Goal: Information Seeking & Learning: Learn about a topic

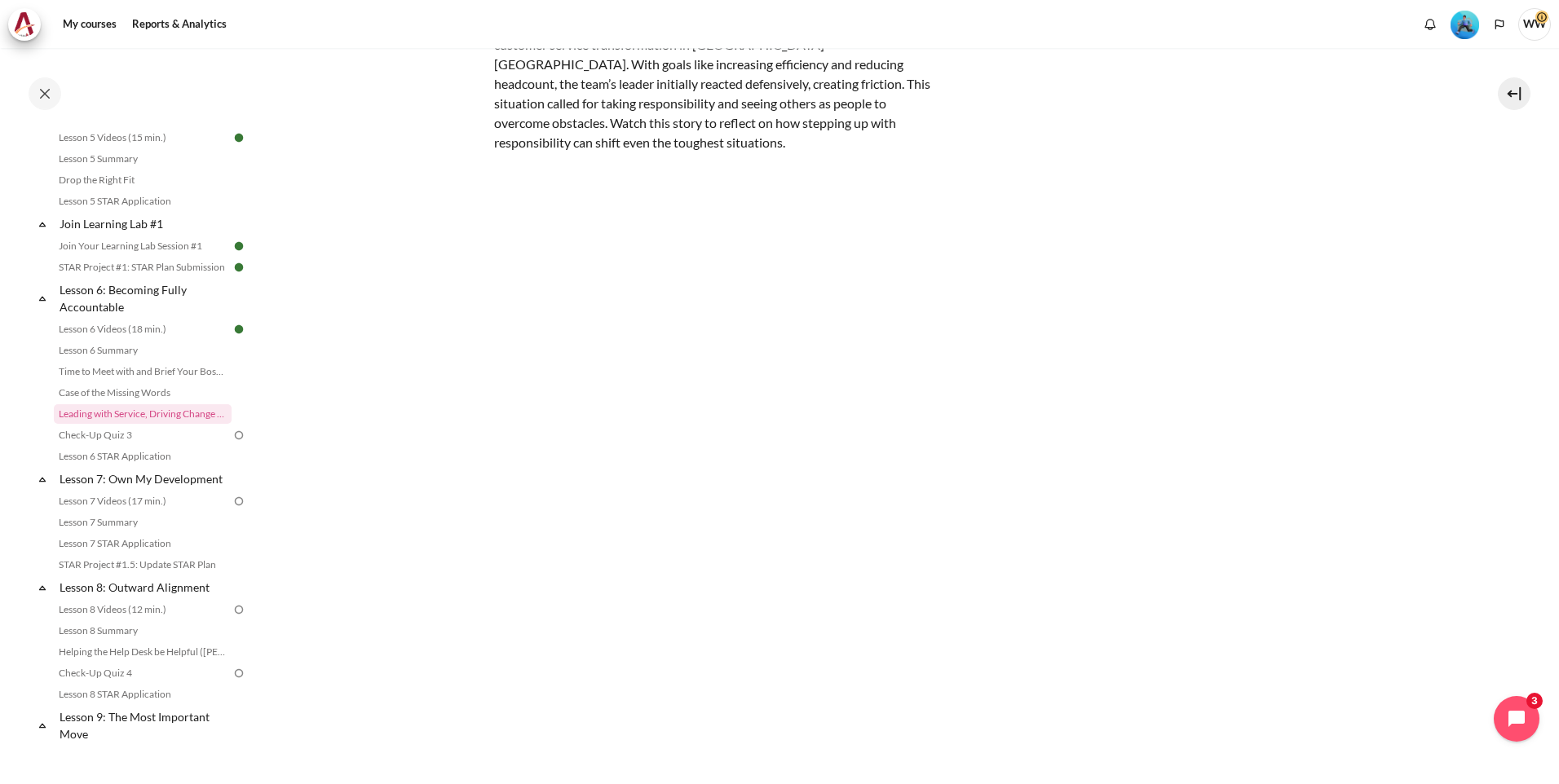
scroll to position [242, 0]
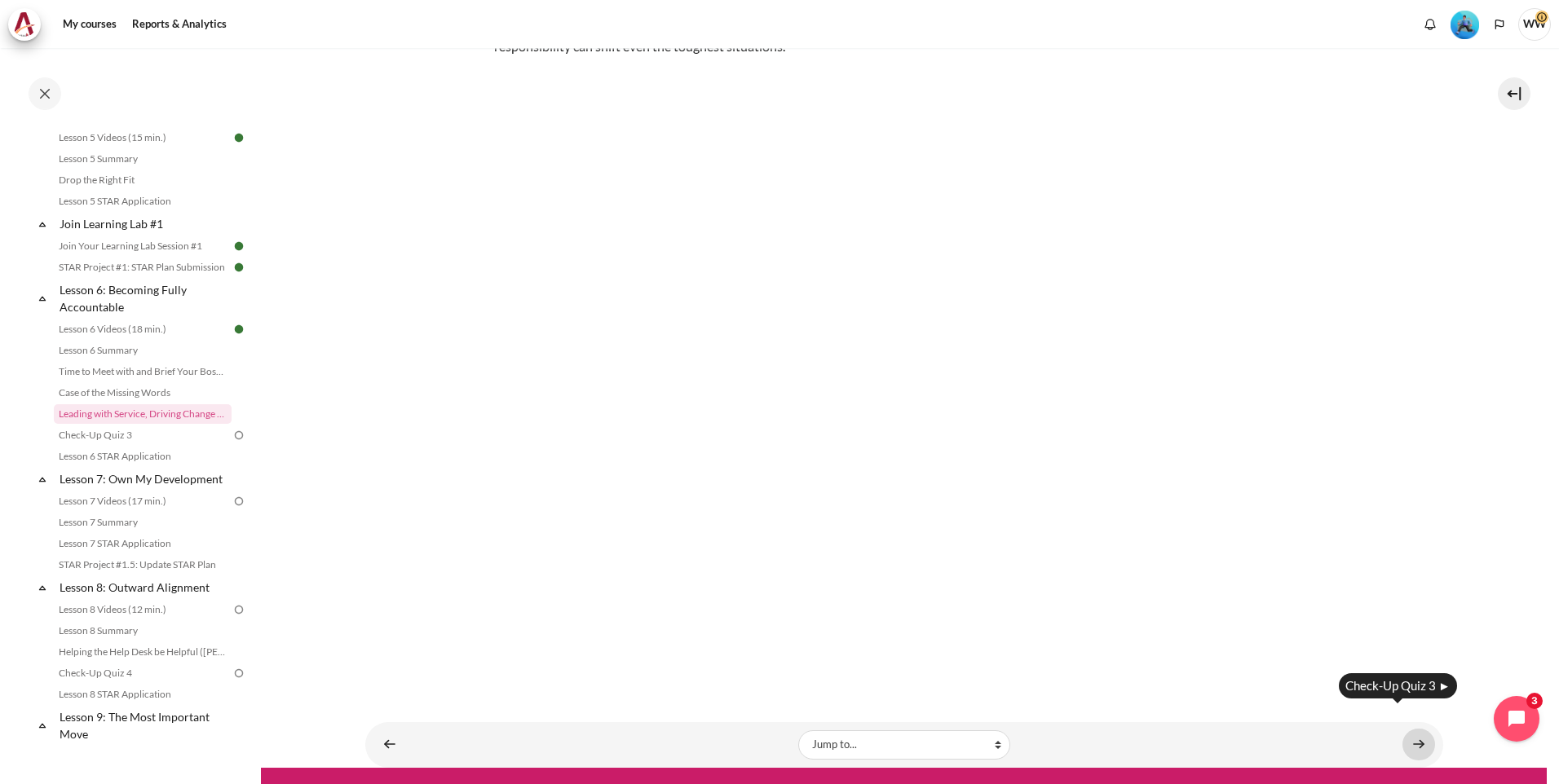
click at [1410, 729] on link "Content" at bounding box center [1418, 744] width 33 height 32
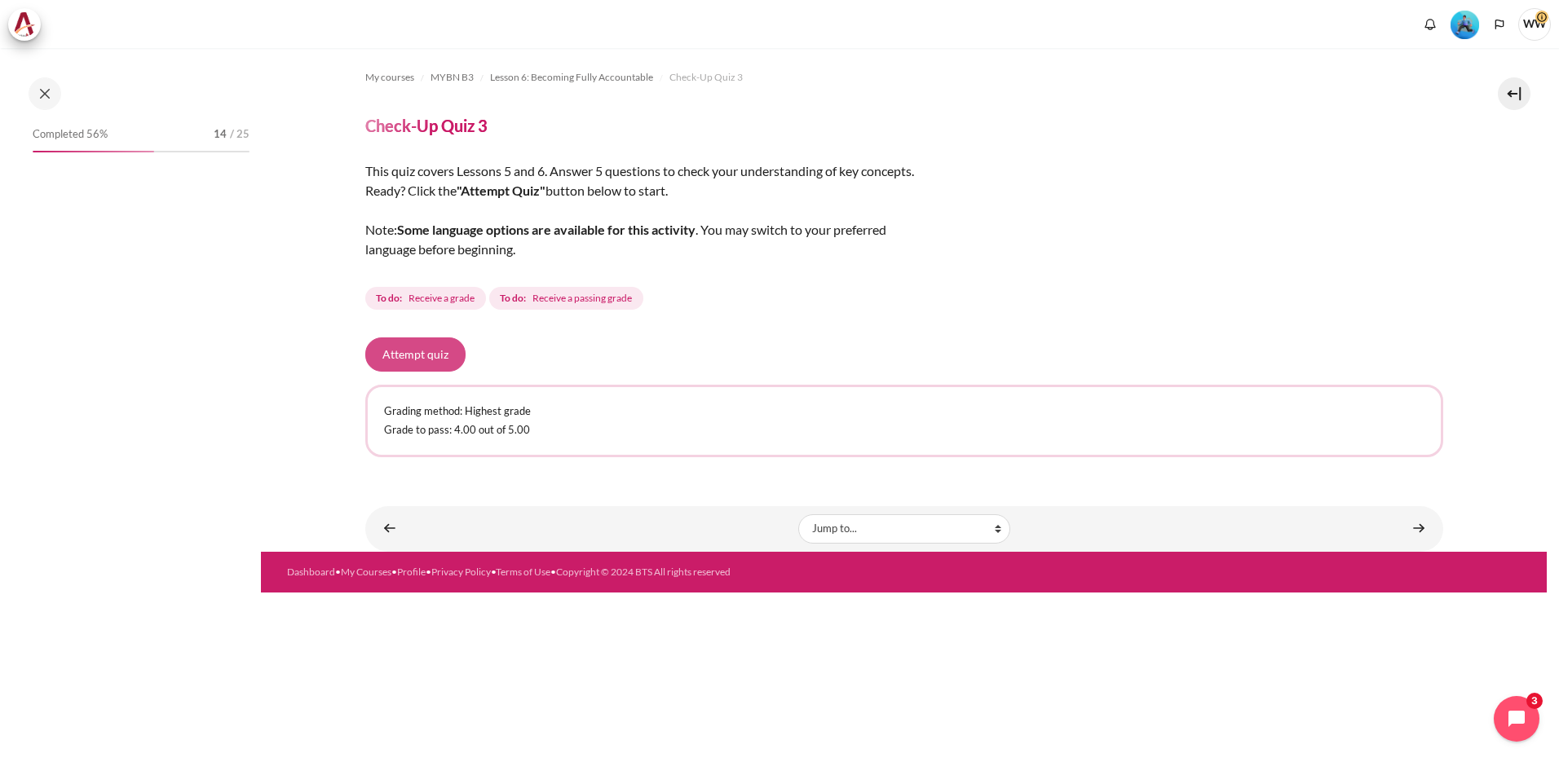
click at [439, 360] on button "Attempt quiz" at bounding box center [415, 355] width 100 height 34
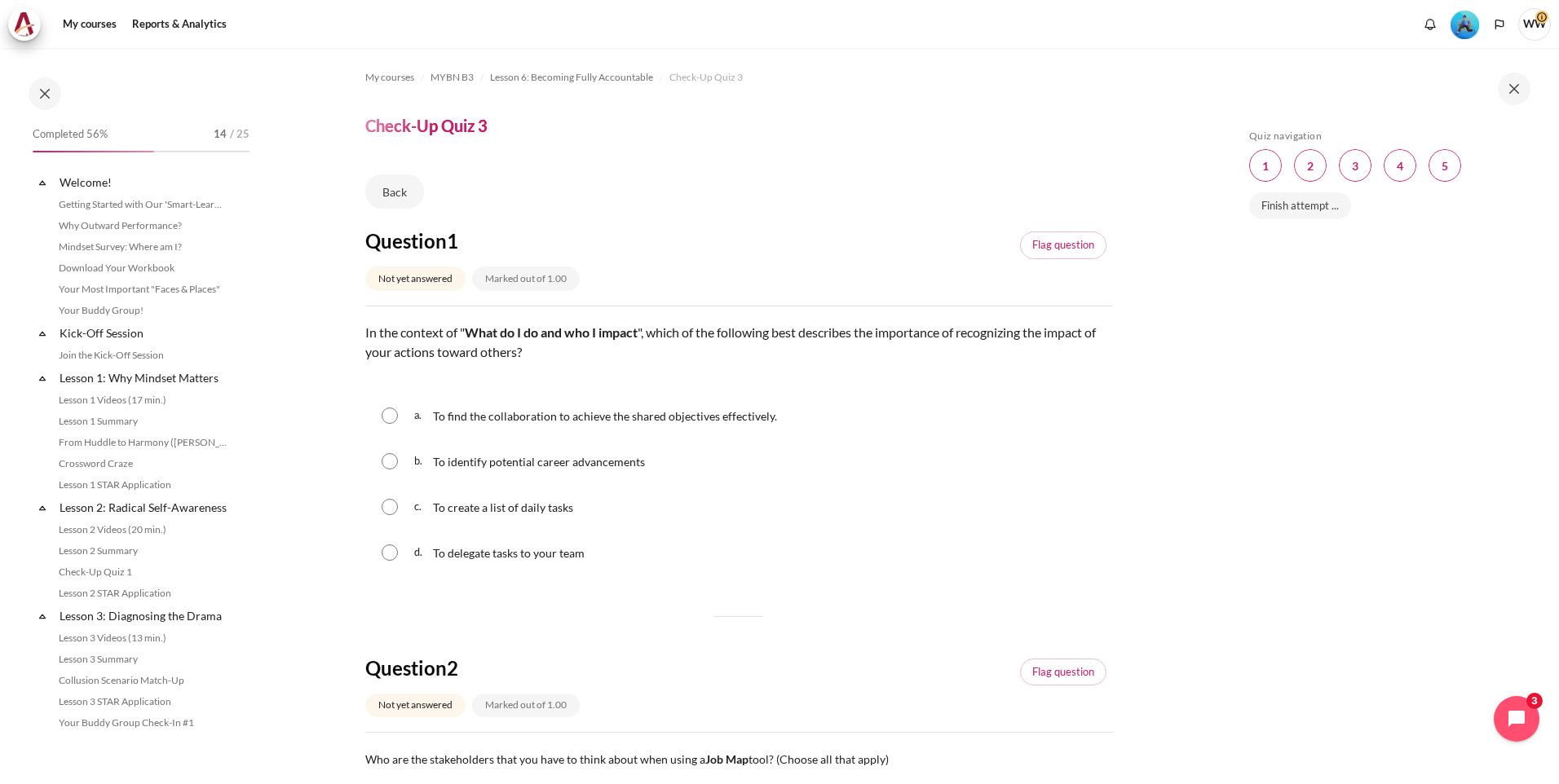
scroll to position [797, 0]
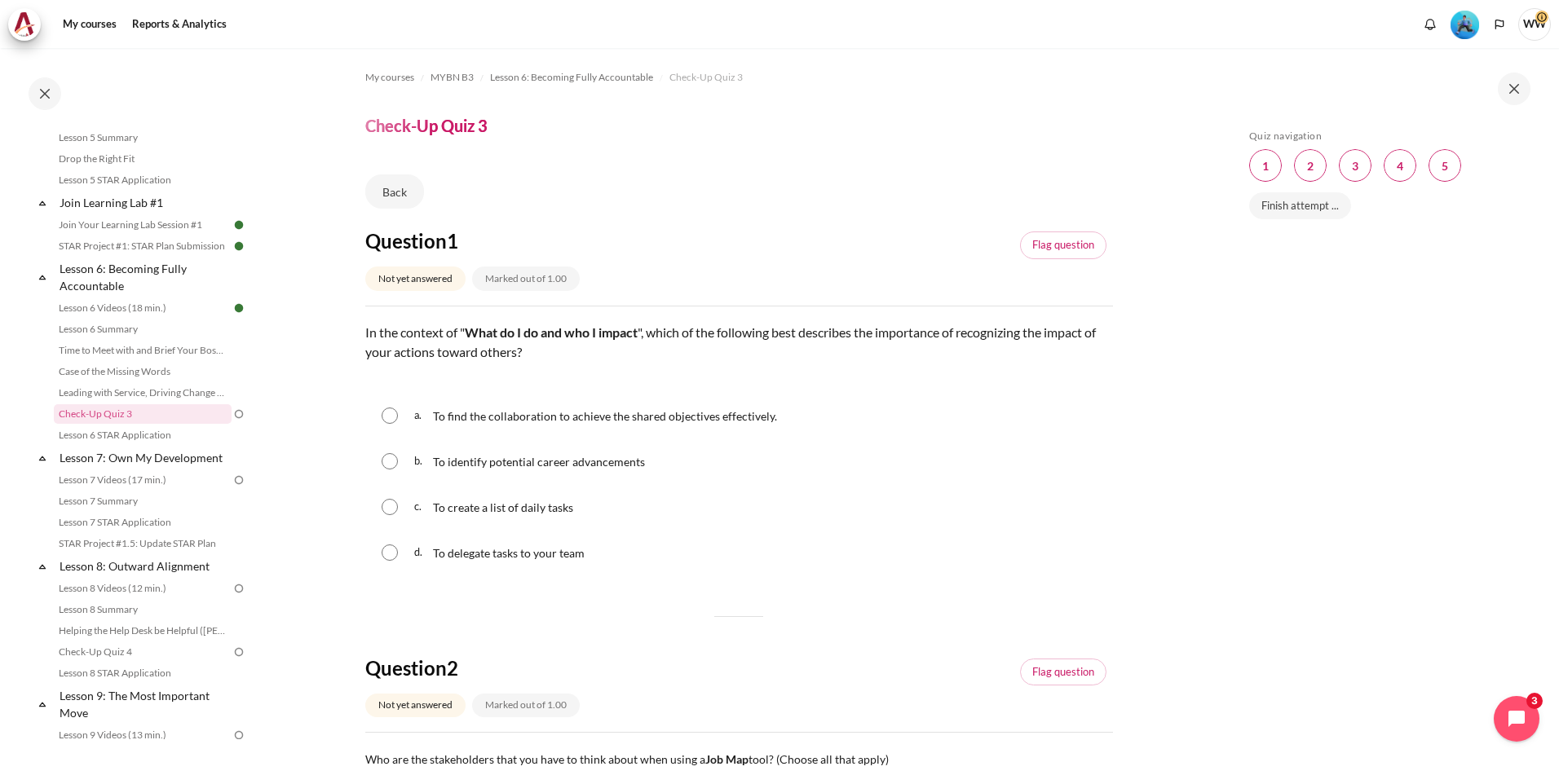
click at [716, 418] on span "To find the collaboration to achieve the shared objectives effectively." at bounding box center [605, 416] width 344 height 13
radio input "true"
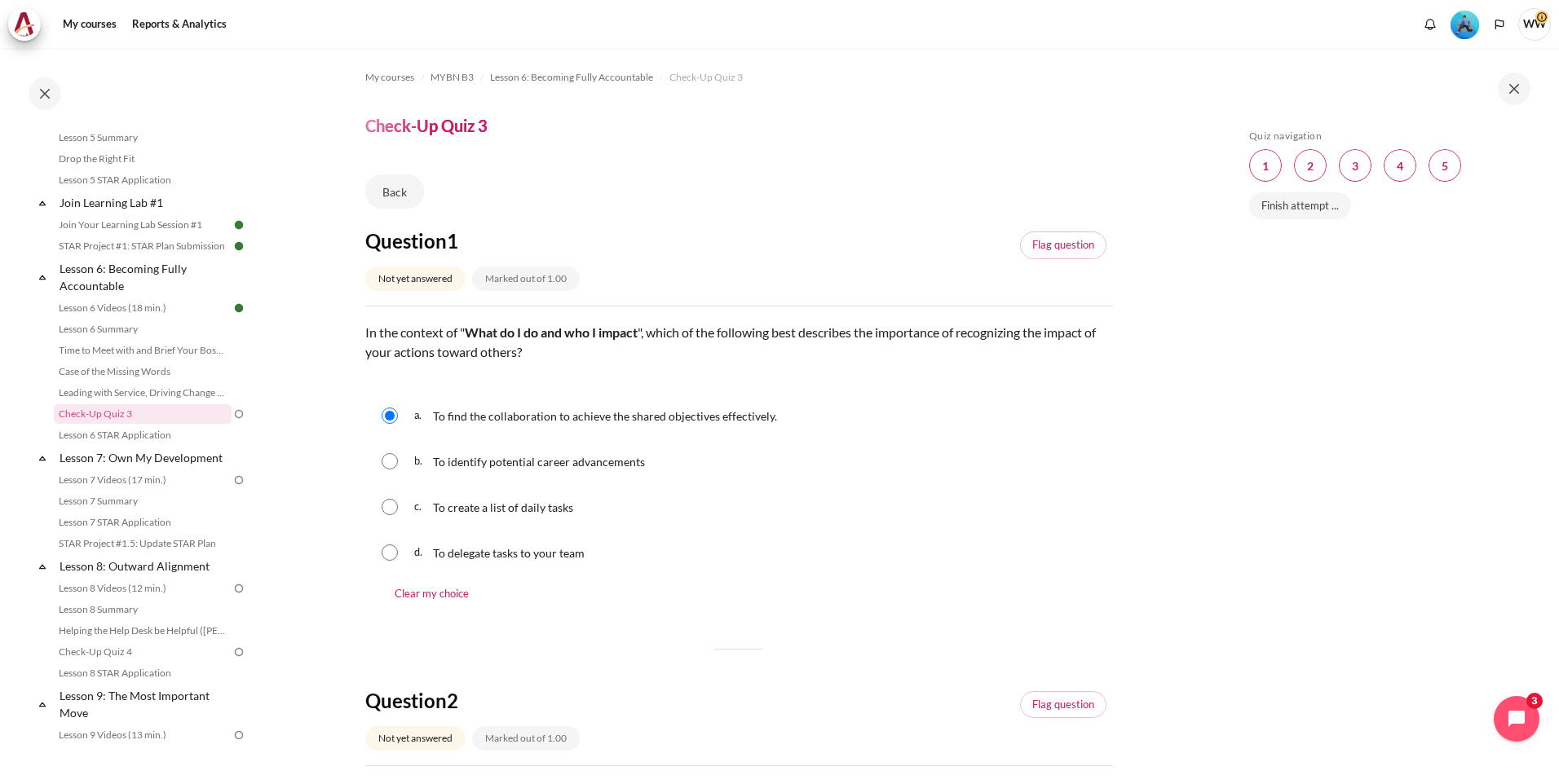
click at [428, 467] on span "b." at bounding box center [422, 461] width 15 height 26
radio input "true"
click at [467, 423] on span "To find the collaboration to achieve the shared objectives effectively." at bounding box center [605, 416] width 344 height 13
radio input "true"
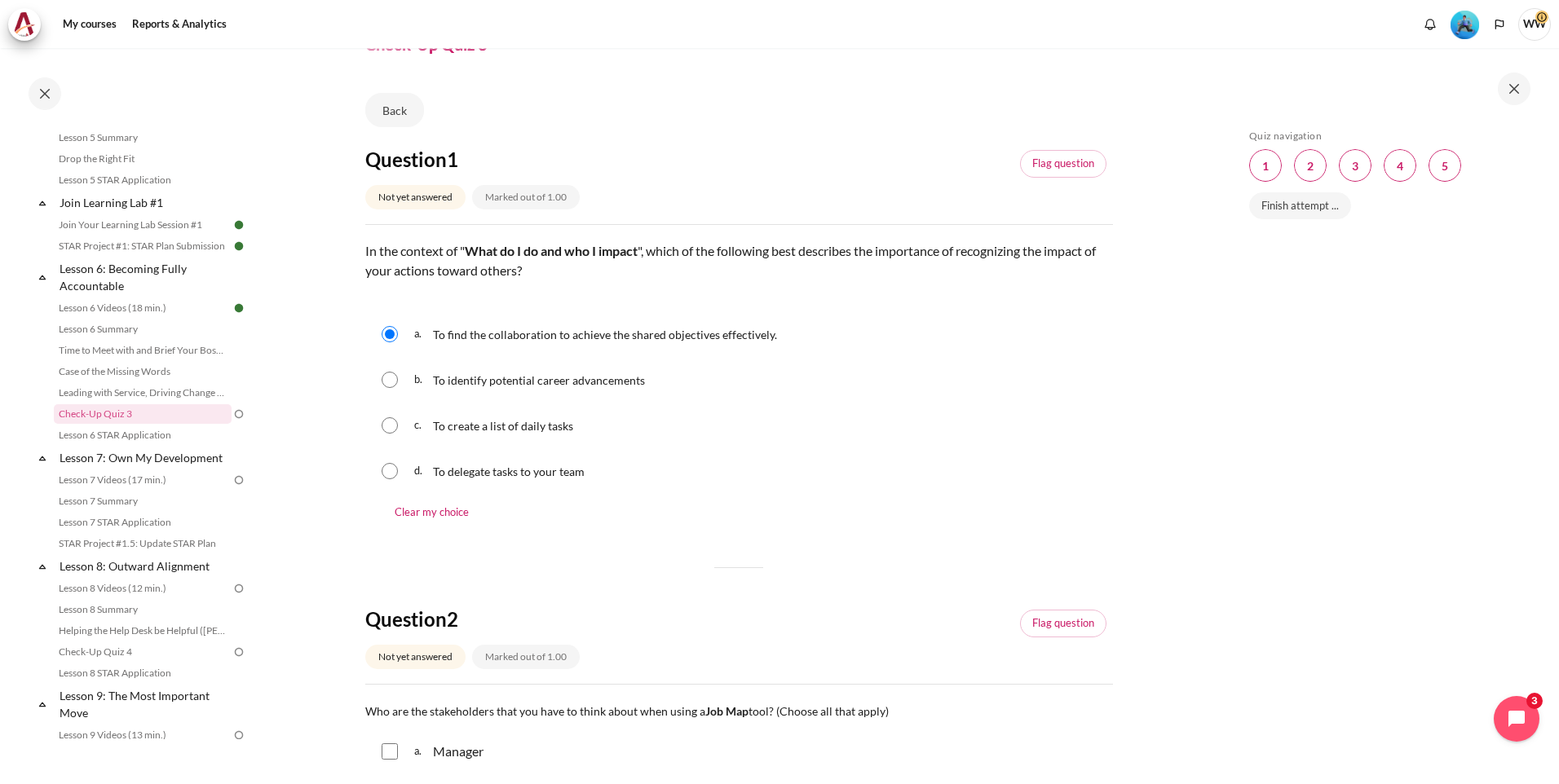
click at [492, 473] on span "To delegate tasks to your team" at bounding box center [509, 471] width 152 height 13
radio input "true"
click at [446, 338] on span "To find the collaboration to achieve the shared objectives effectively." at bounding box center [605, 335] width 344 height 13
radio input "true"
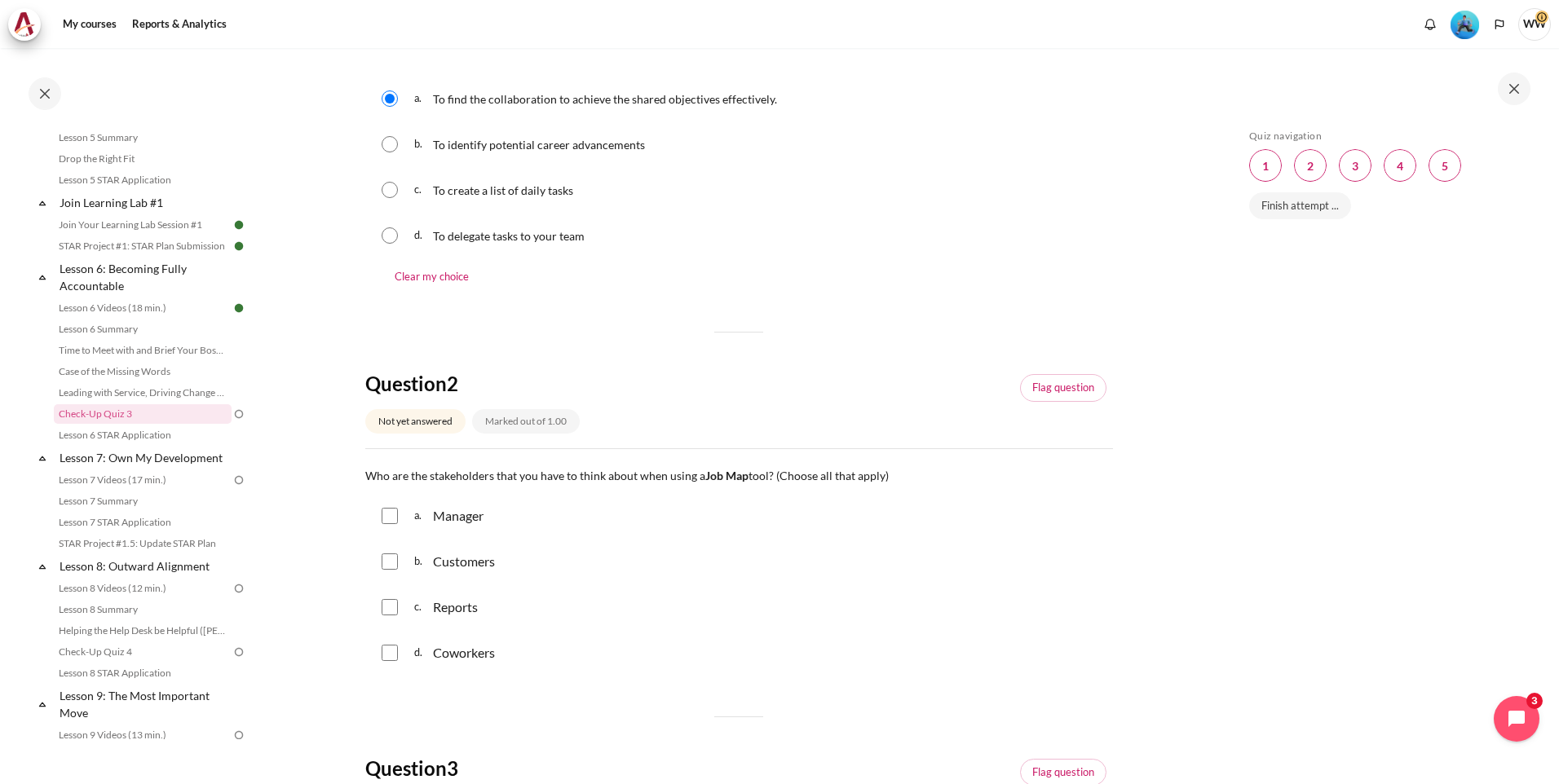
scroll to position [326, 0]
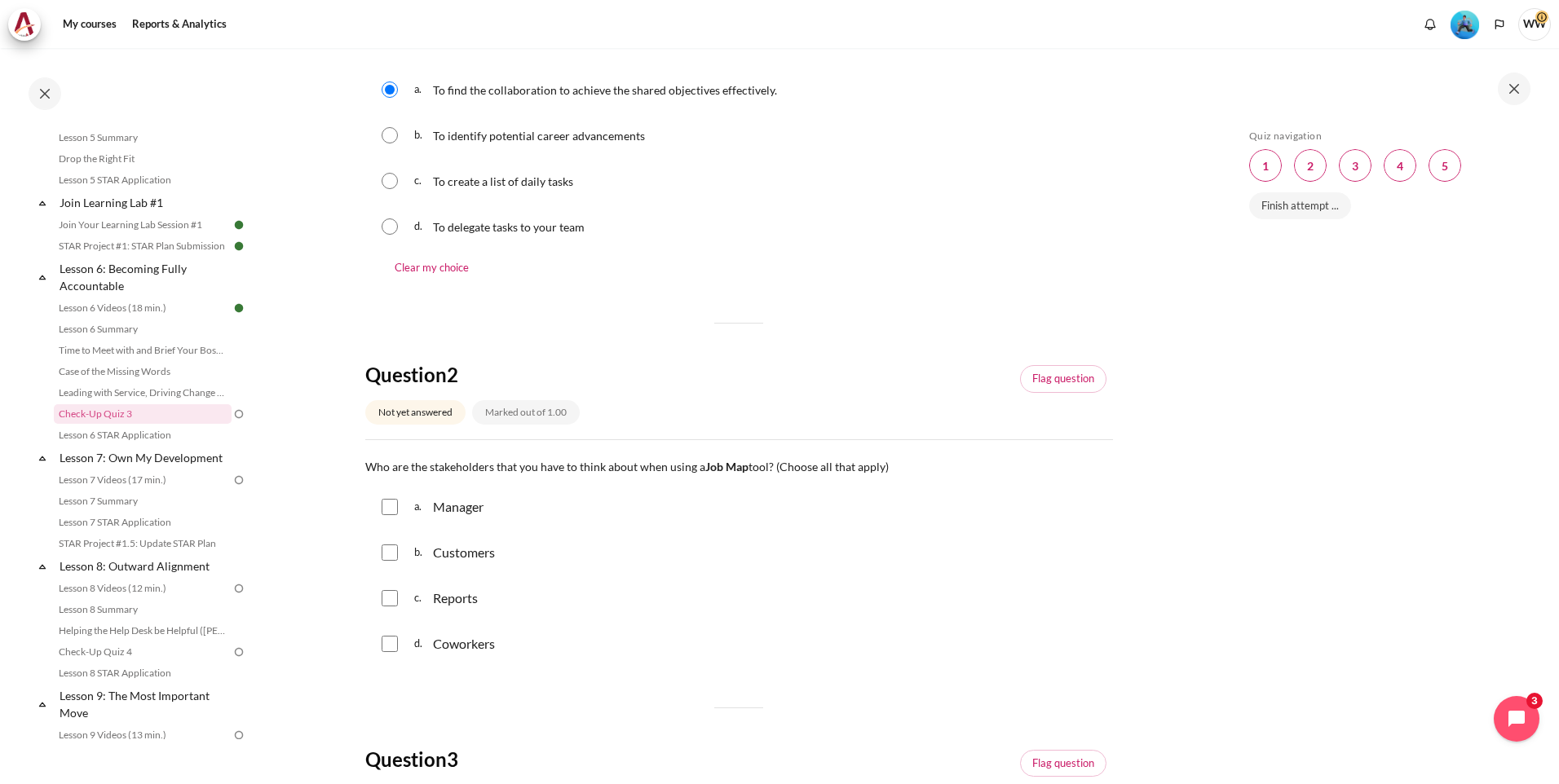
click at [386, 513] on input "Content" at bounding box center [389, 507] width 16 height 16
checkbox input "true"
click at [392, 554] on input "Content" at bounding box center [389, 552] width 16 height 16
checkbox input "true"
click at [395, 599] on input "Content" at bounding box center [389, 598] width 16 height 16
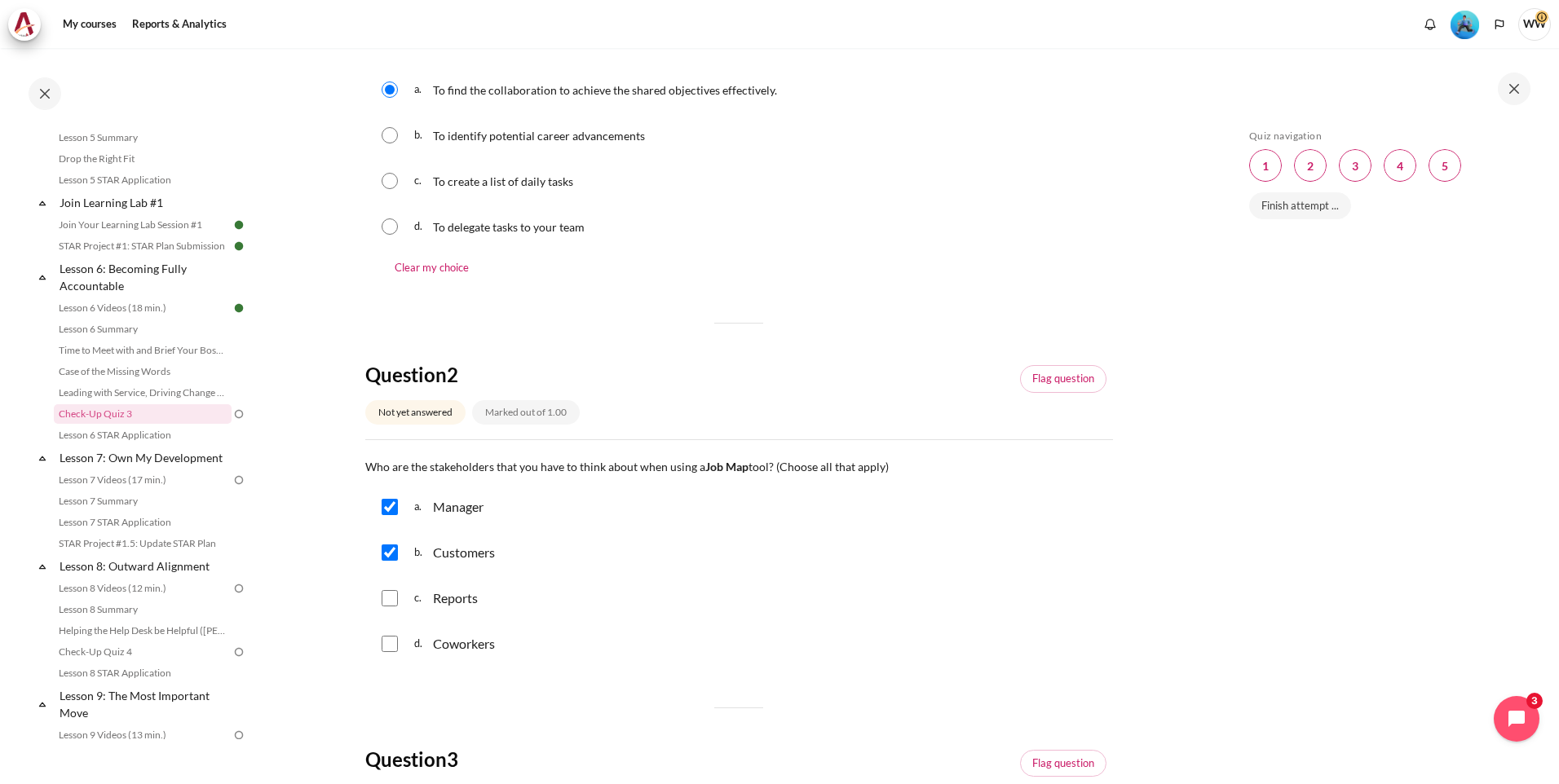
checkbox input "true"
click at [396, 642] on input "Content" at bounding box center [389, 643] width 16 height 16
checkbox input "true"
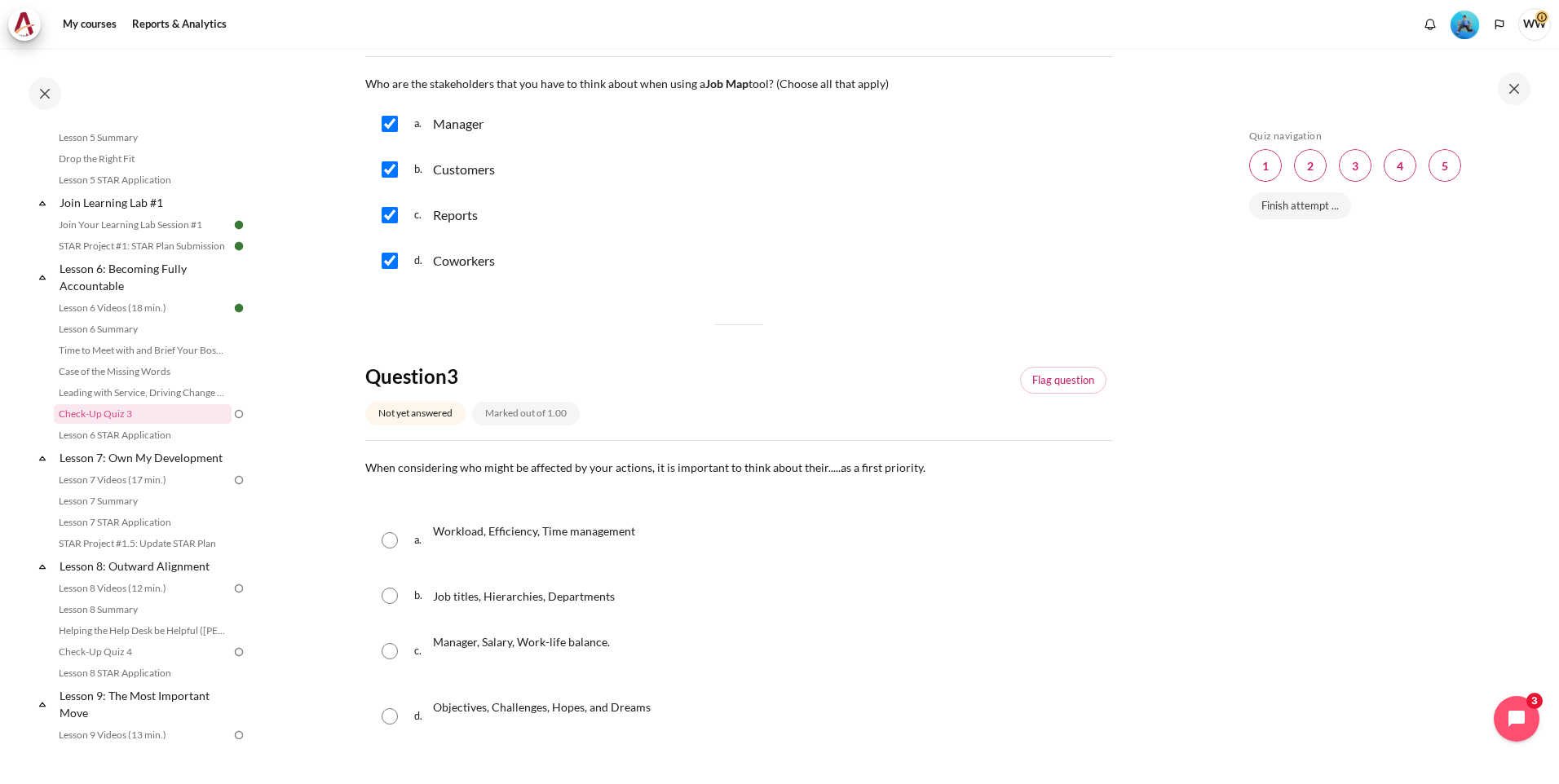
scroll to position [733, 0]
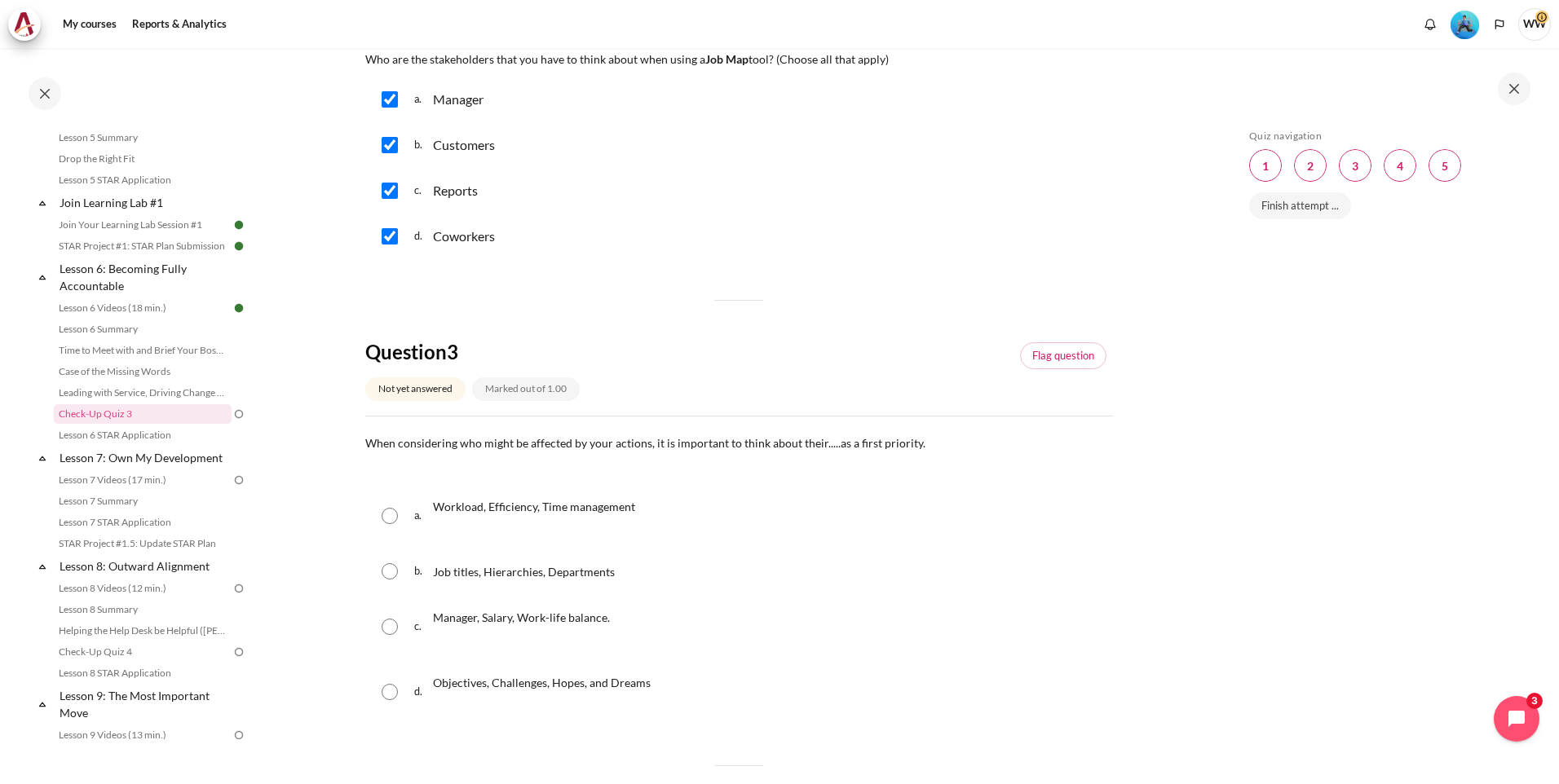
click at [543, 685] on span "Objectives, Challenges, Hopes, and Dreams" at bounding box center [542, 683] width 218 height 13
radio input "true"
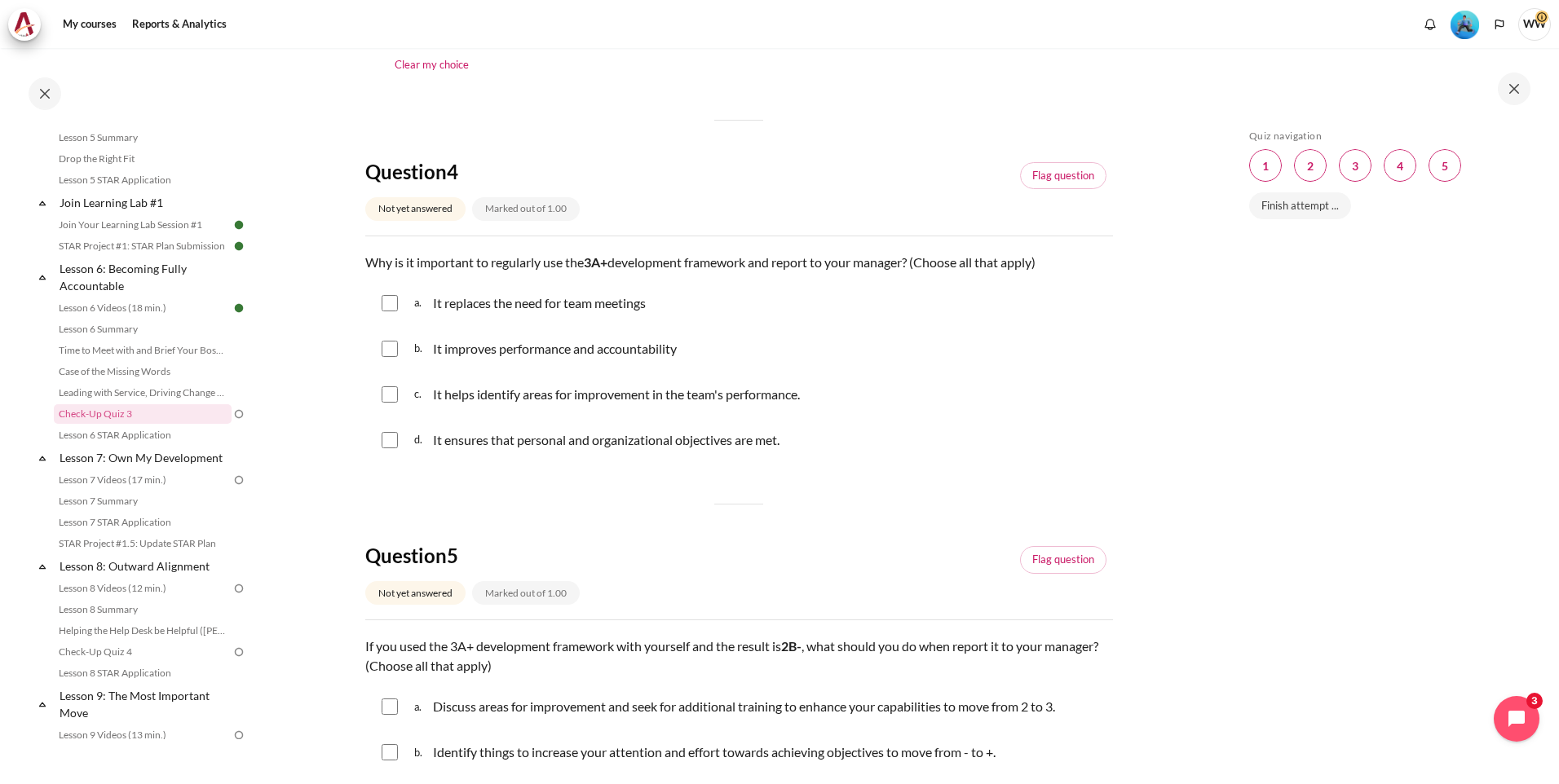
scroll to position [1319, 0]
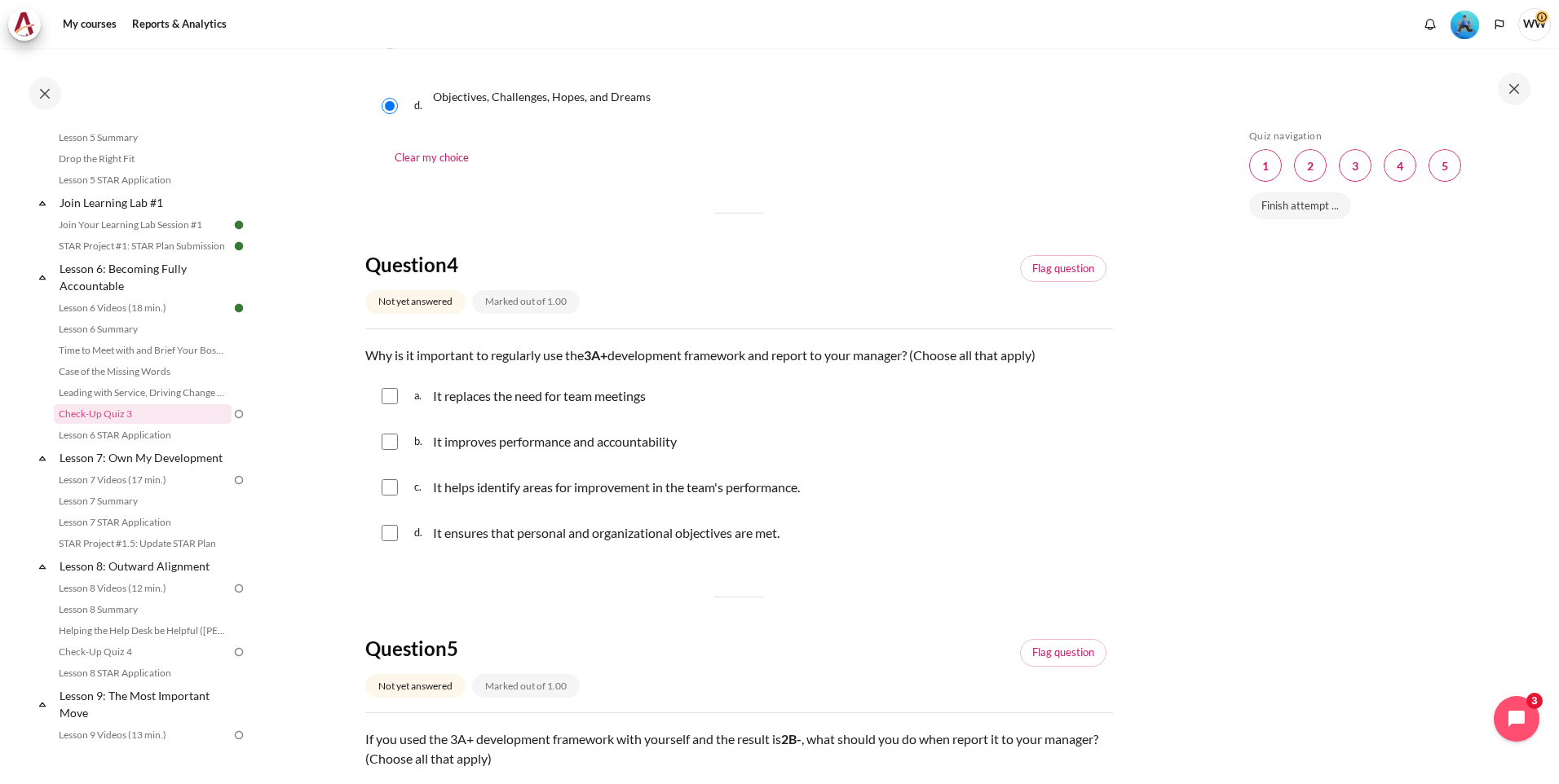
click at [550, 491] on p "It helps identify areas for improvement in the team's performance." at bounding box center [619, 487] width 372 height 19
checkbox input "true"
click at [390, 531] on input "Content" at bounding box center [389, 533] width 16 height 16
checkbox input "true"
click at [389, 449] on input "Content" at bounding box center [389, 441] width 16 height 16
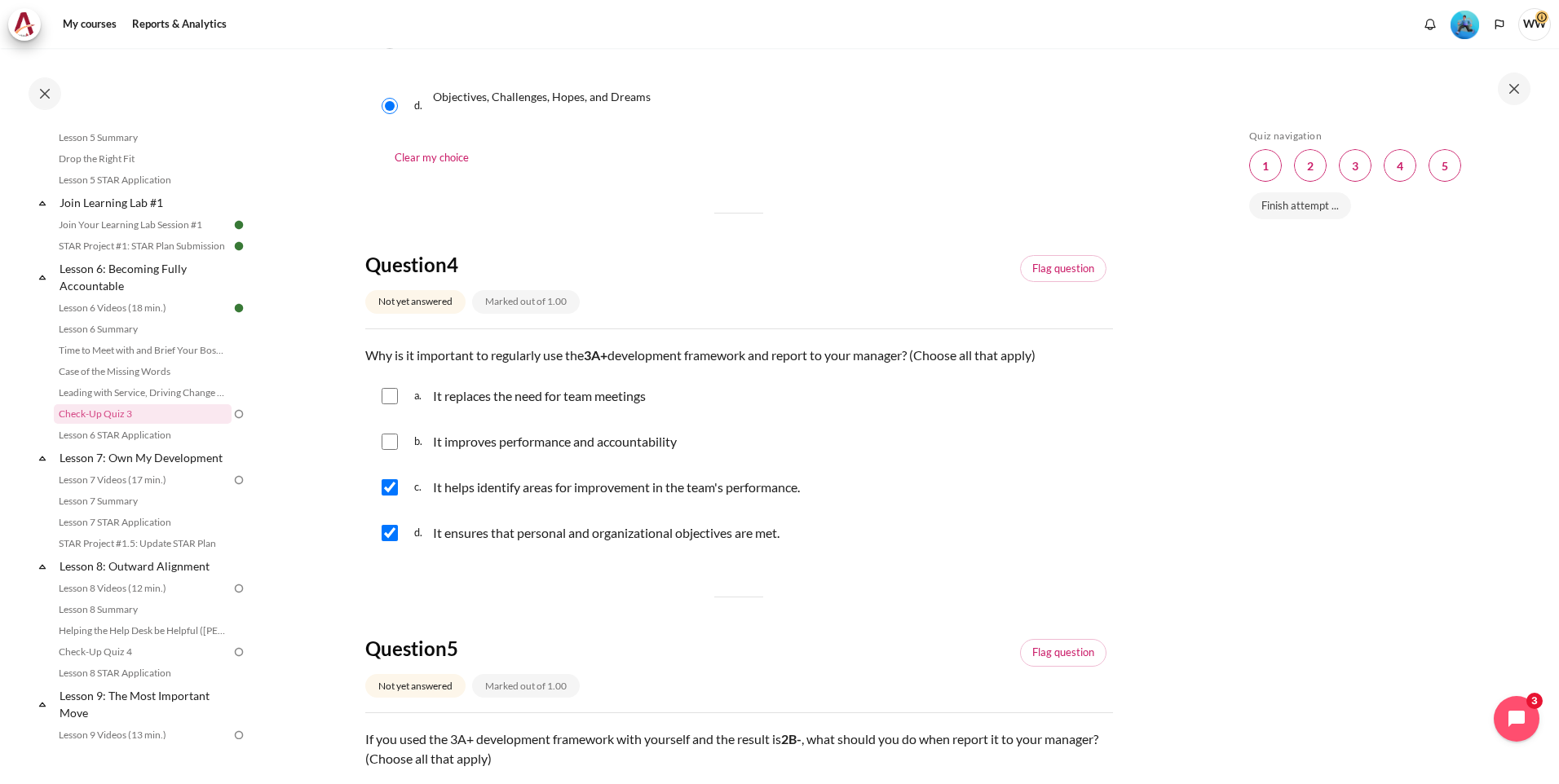
checkbox input "true"
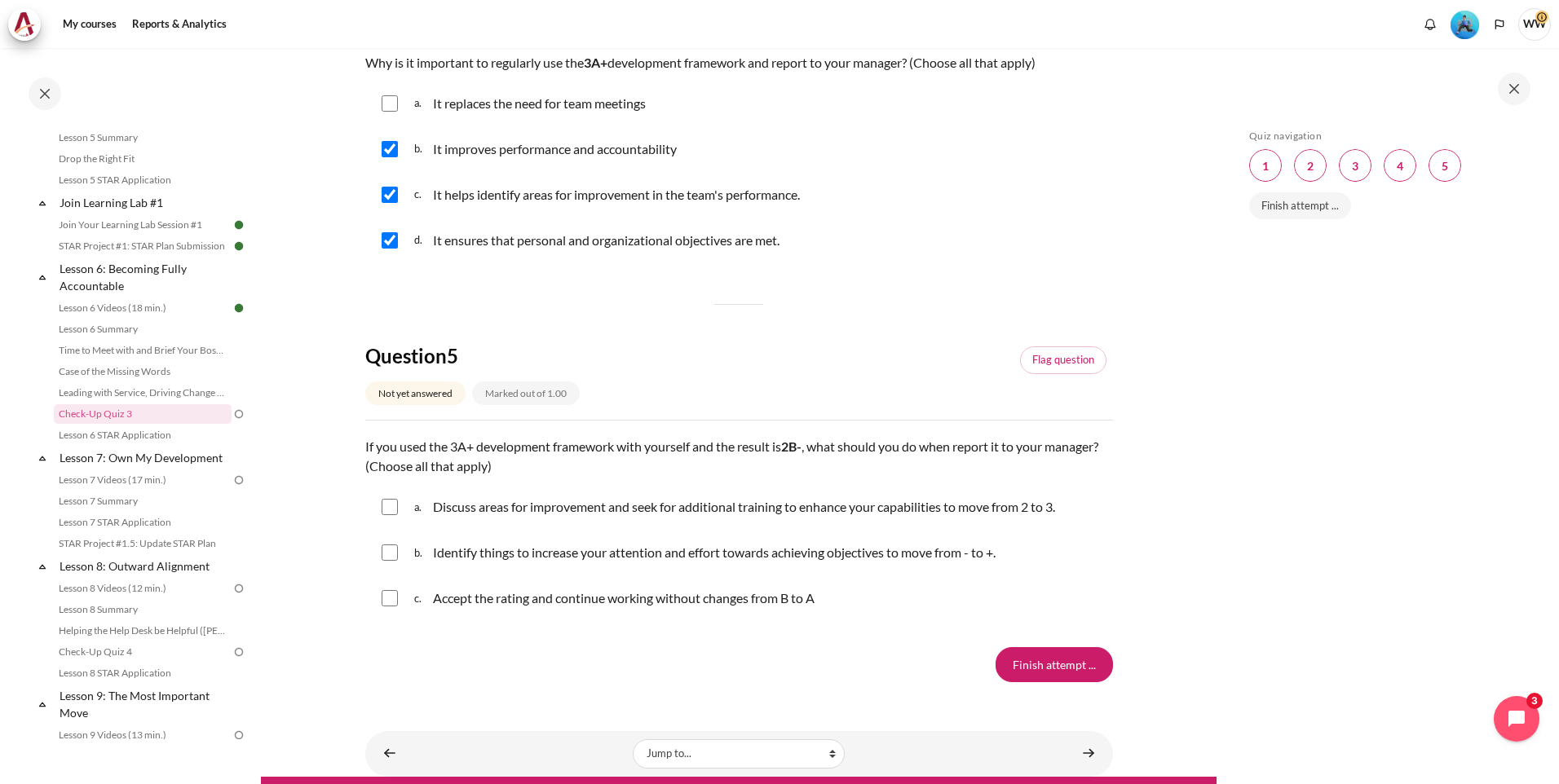
scroll to position [1645, 0]
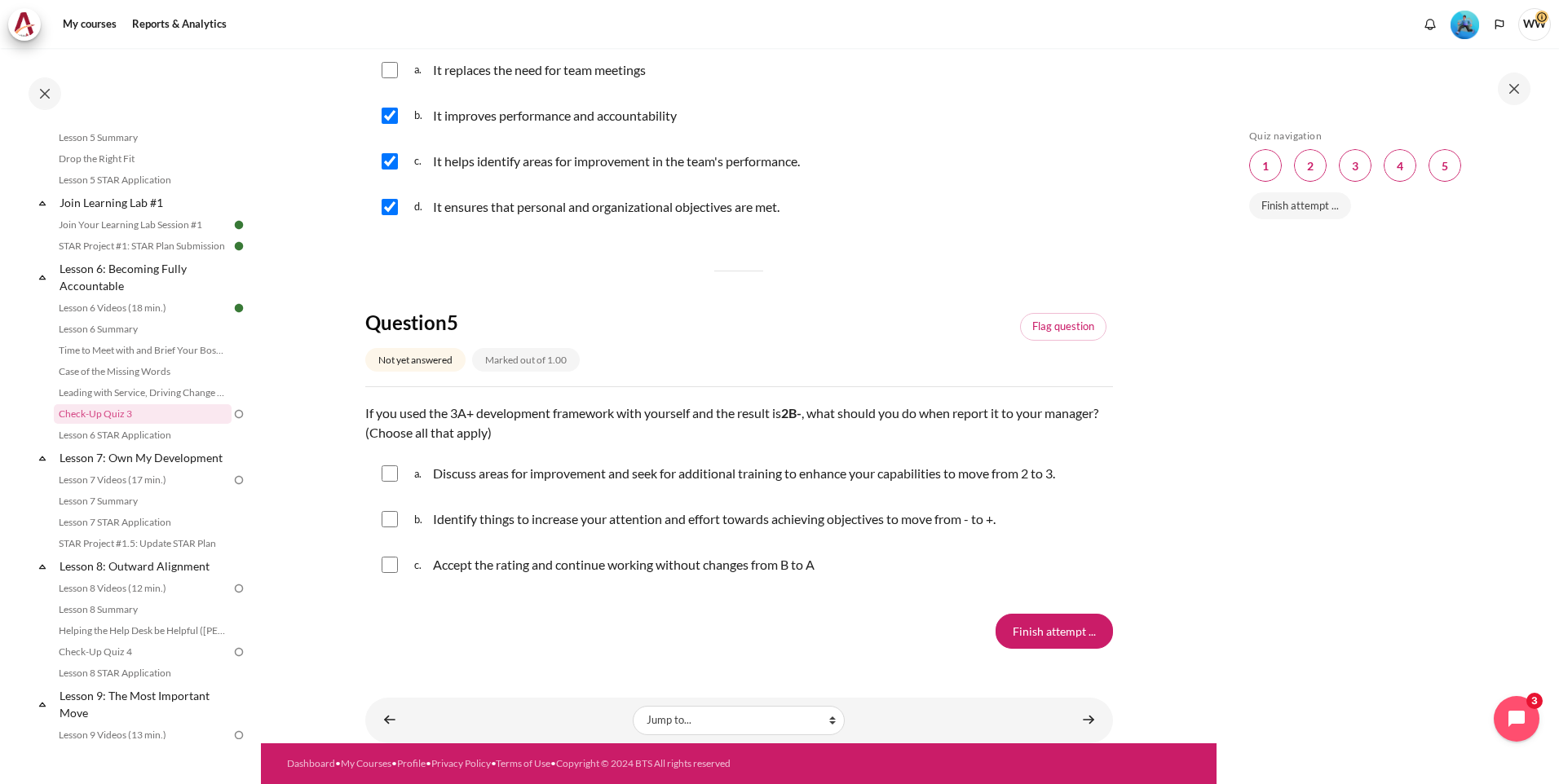
click at [385, 471] on input "Content" at bounding box center [389, 473] width 16 height 16
checkbox input "true"
click at [397, 527] on input "Content" at bounding box center [389, 518] width 16 height 16
checkbox input "true"
click at [393, 568] on input "Content" at bounding box center [389, 564] width 16 height 16
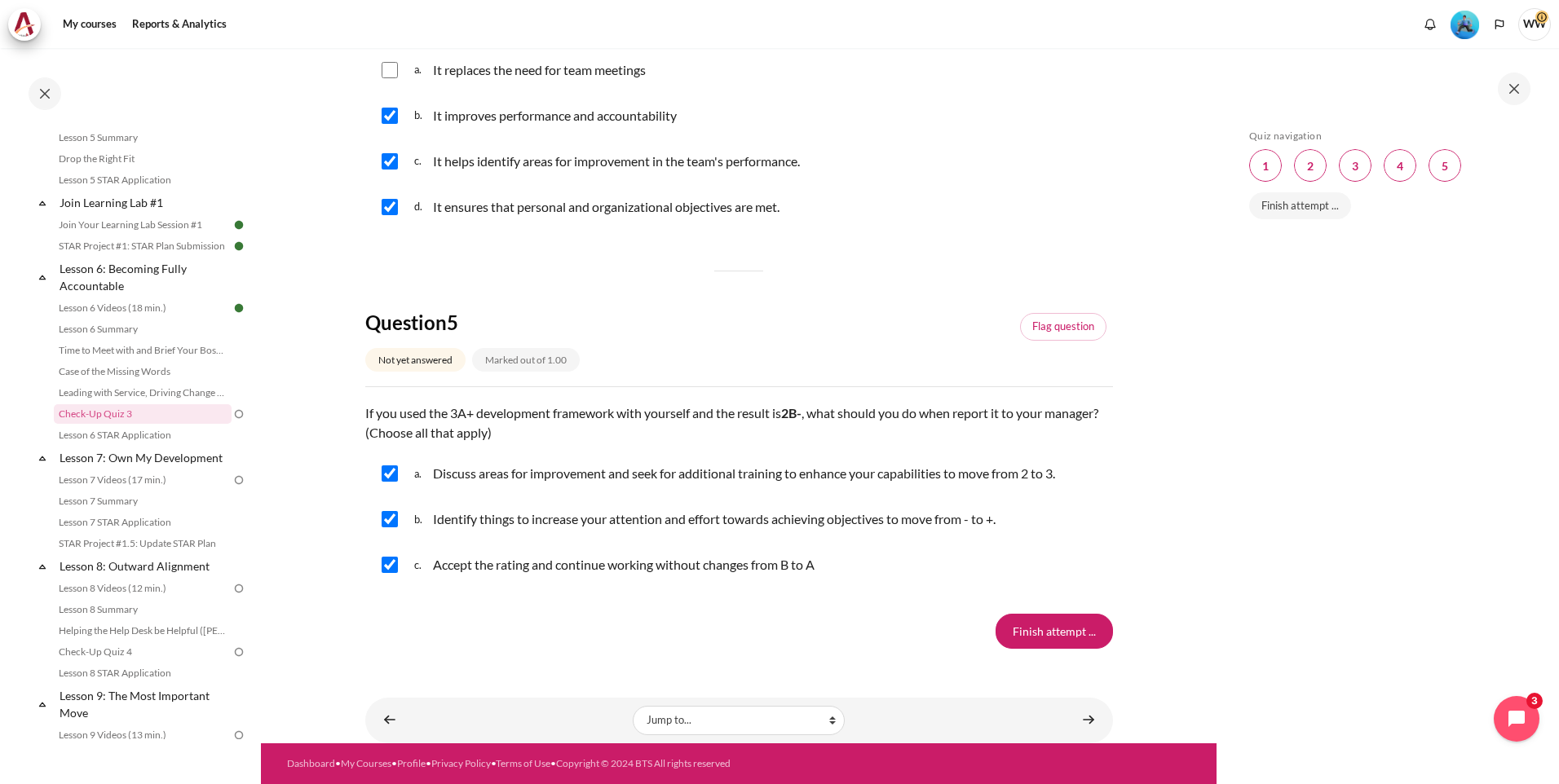
click at [393, 568] on input "Content" at bounding box center [389, 564] width 16 height 16
checkbox input "false"
click at [1073, 637] on input "Finish attempt ..." at bounding box center [1054, 631] width 118 height 34
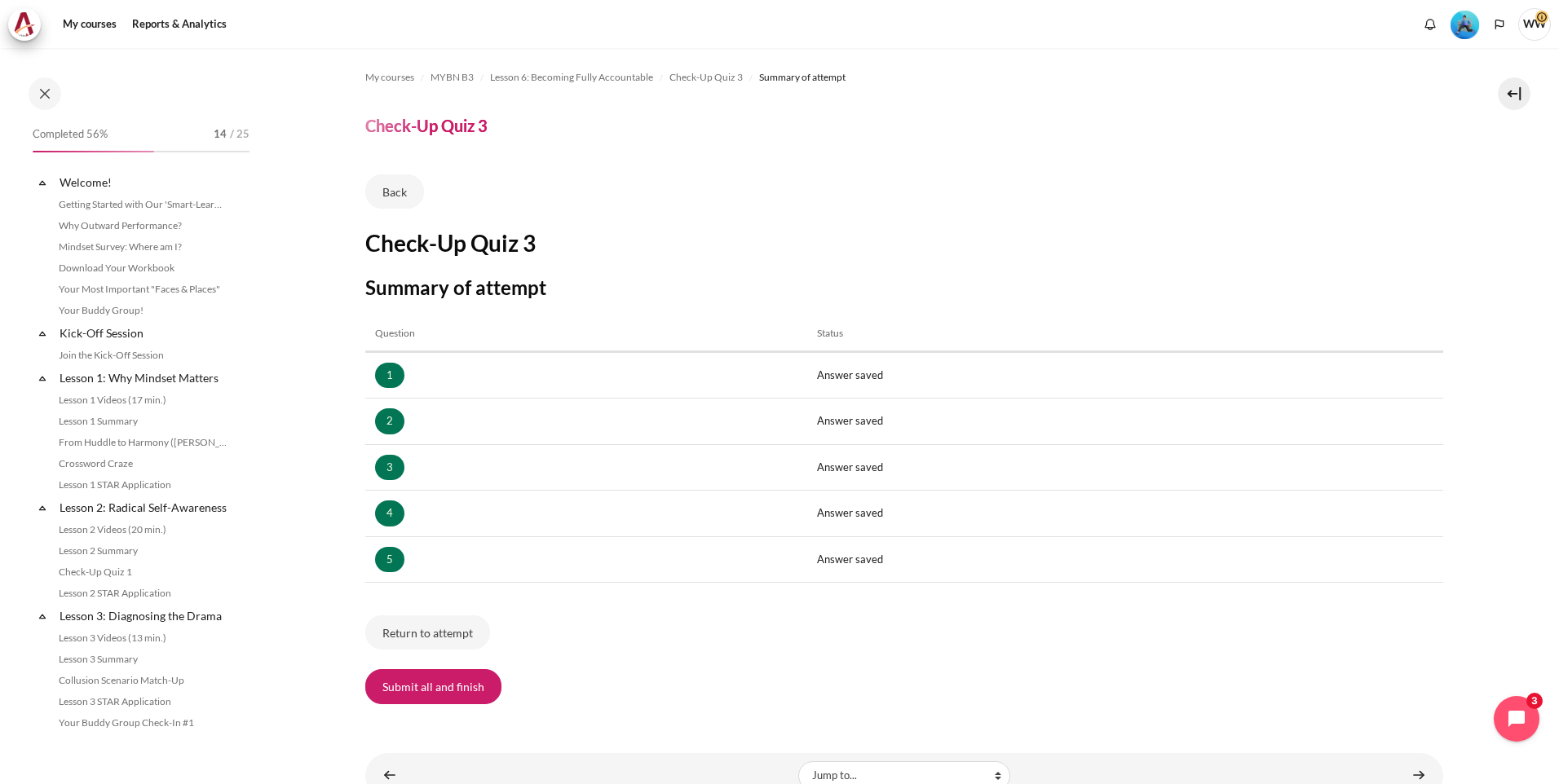
scroll to position [797, 0]
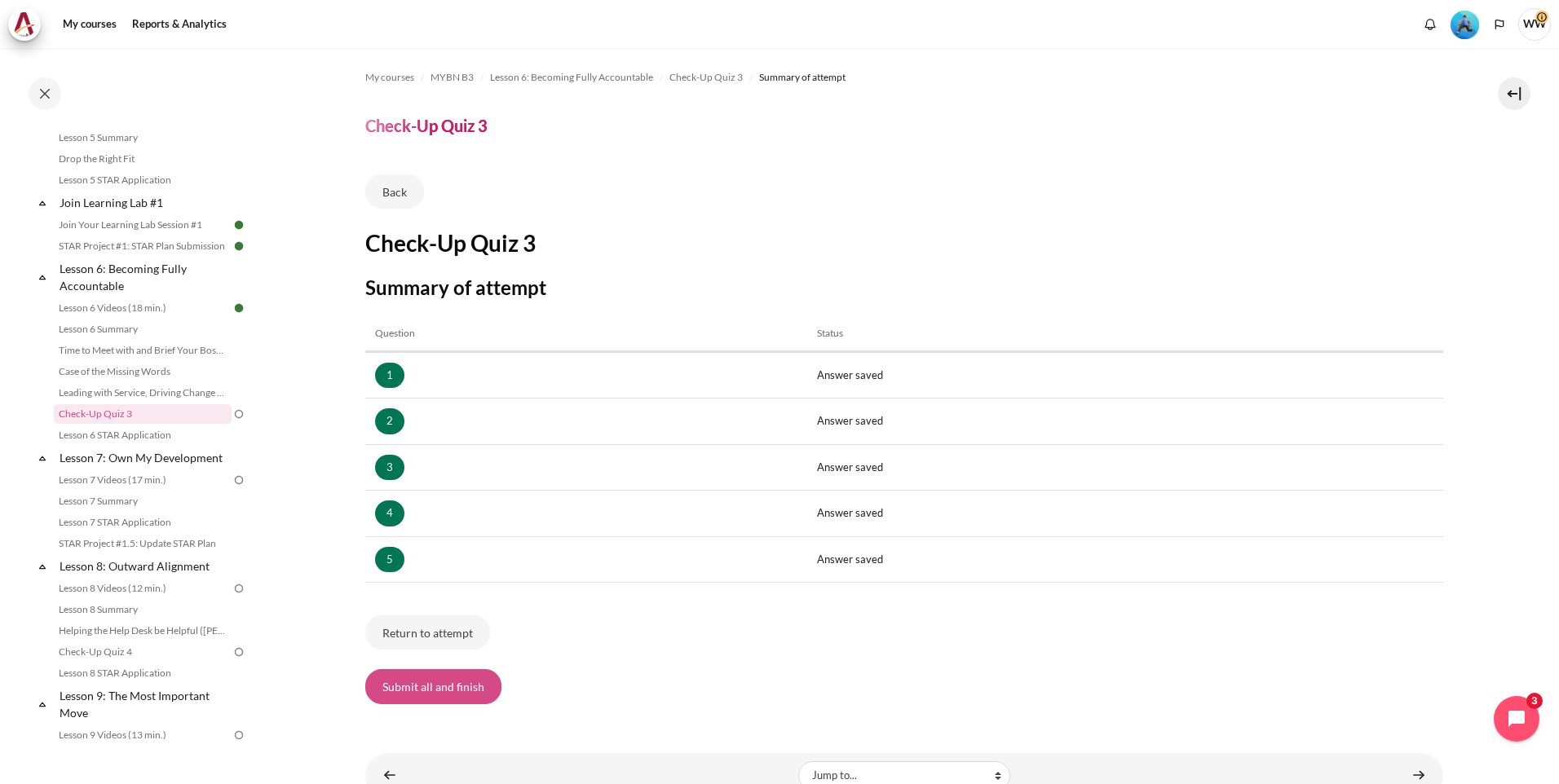
click at [429, 677] on button "Submit all and finish" at bounding box center [433, 686] width 136 height 34
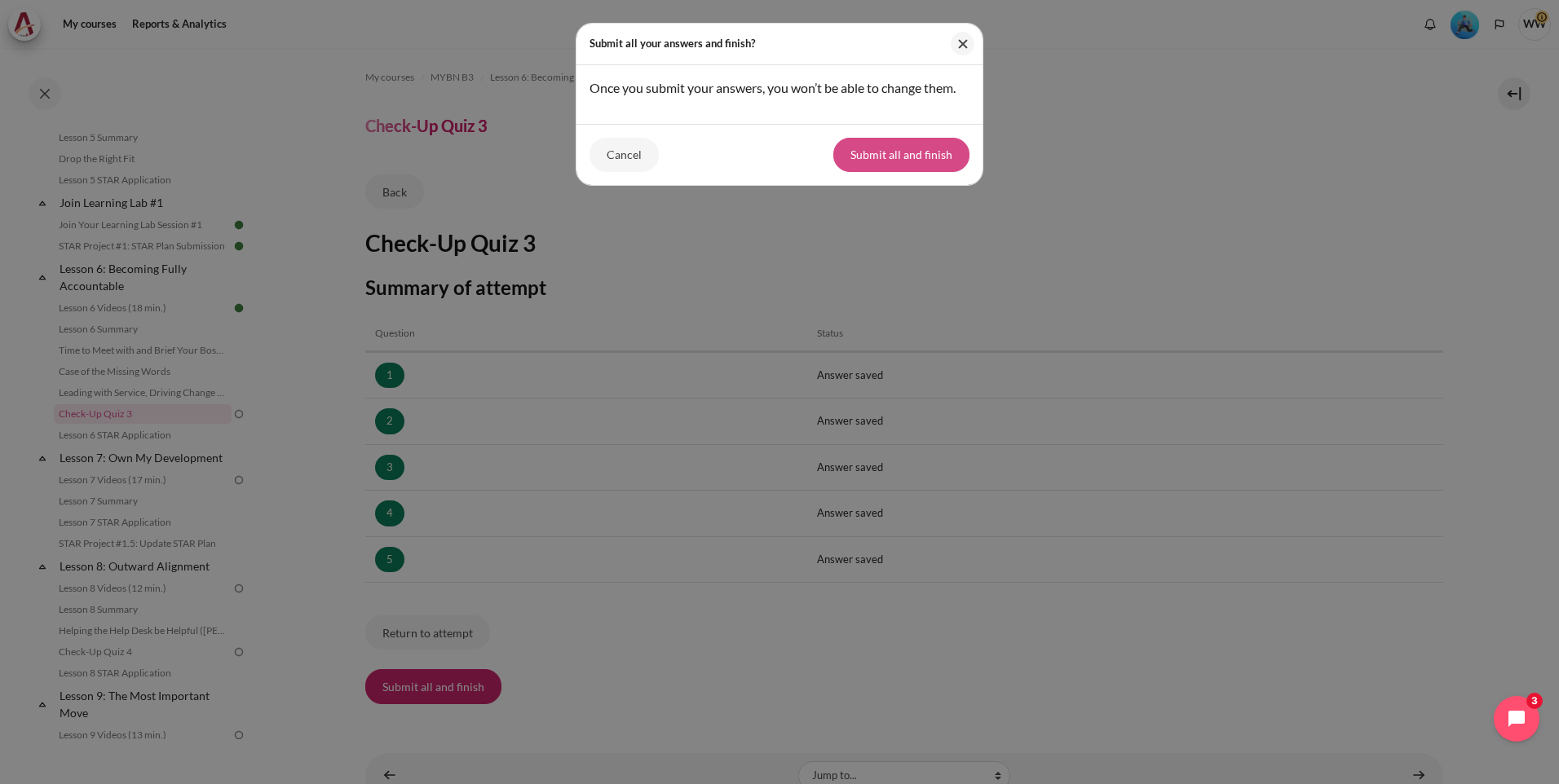
click at [894, 159] on button "Submit all and finish" at bounding box center [901, 155] width 136 height 34
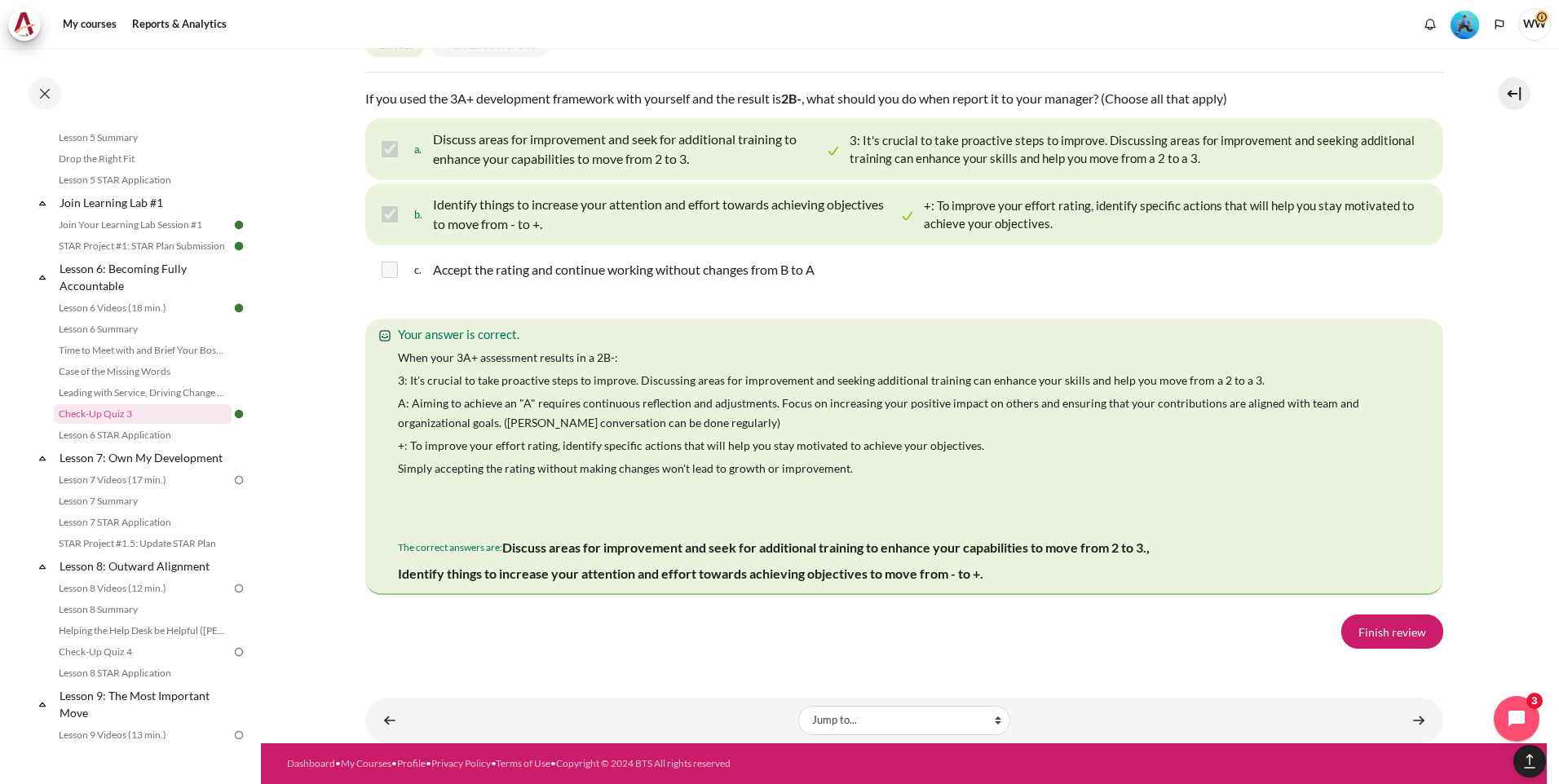
scroll to position [3040, 0]
click at [1367, 623] on link "Finish review" at bounding box center [1392, 632] width 102 height 34
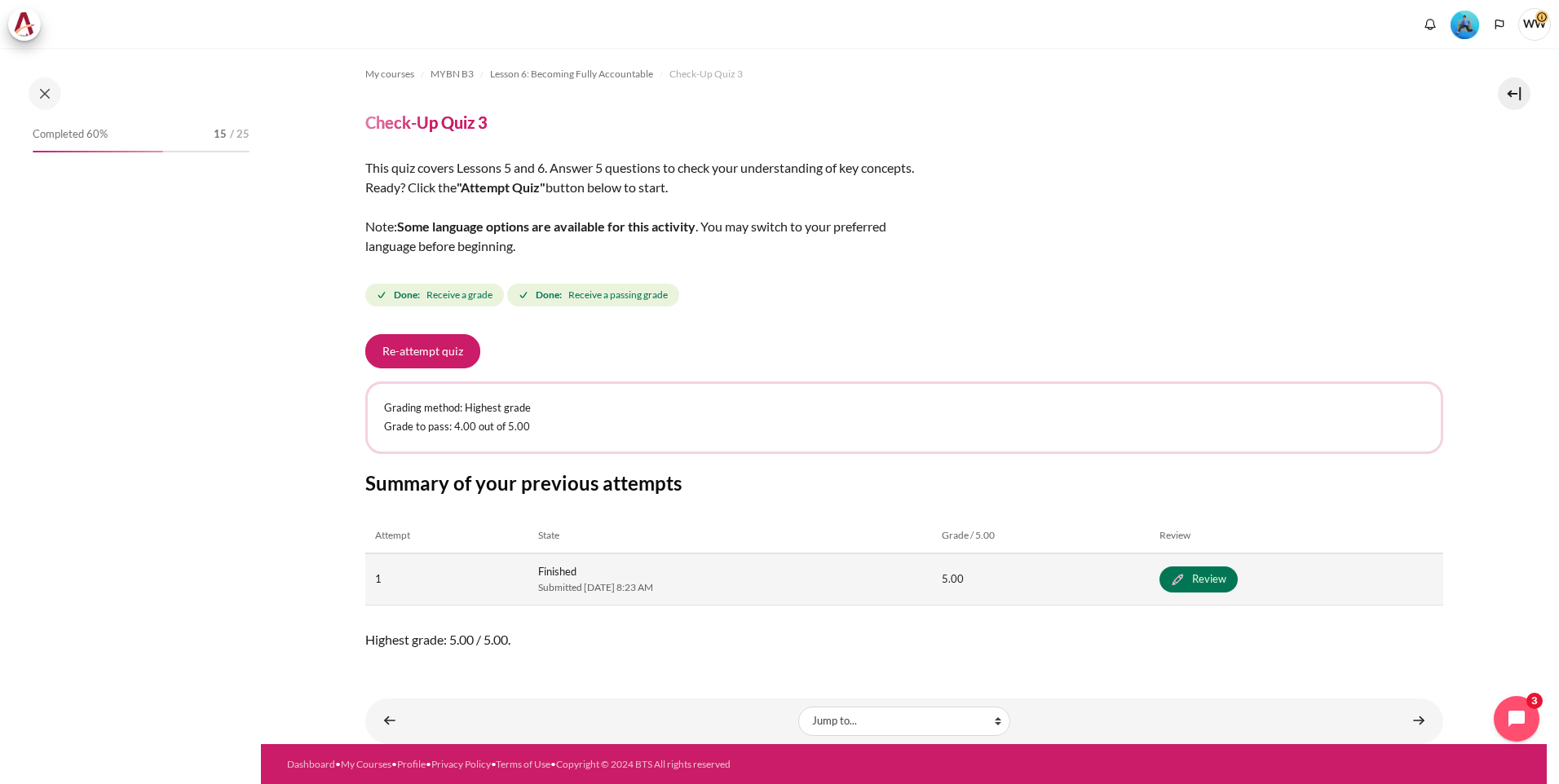
scroll to position [4, 0]
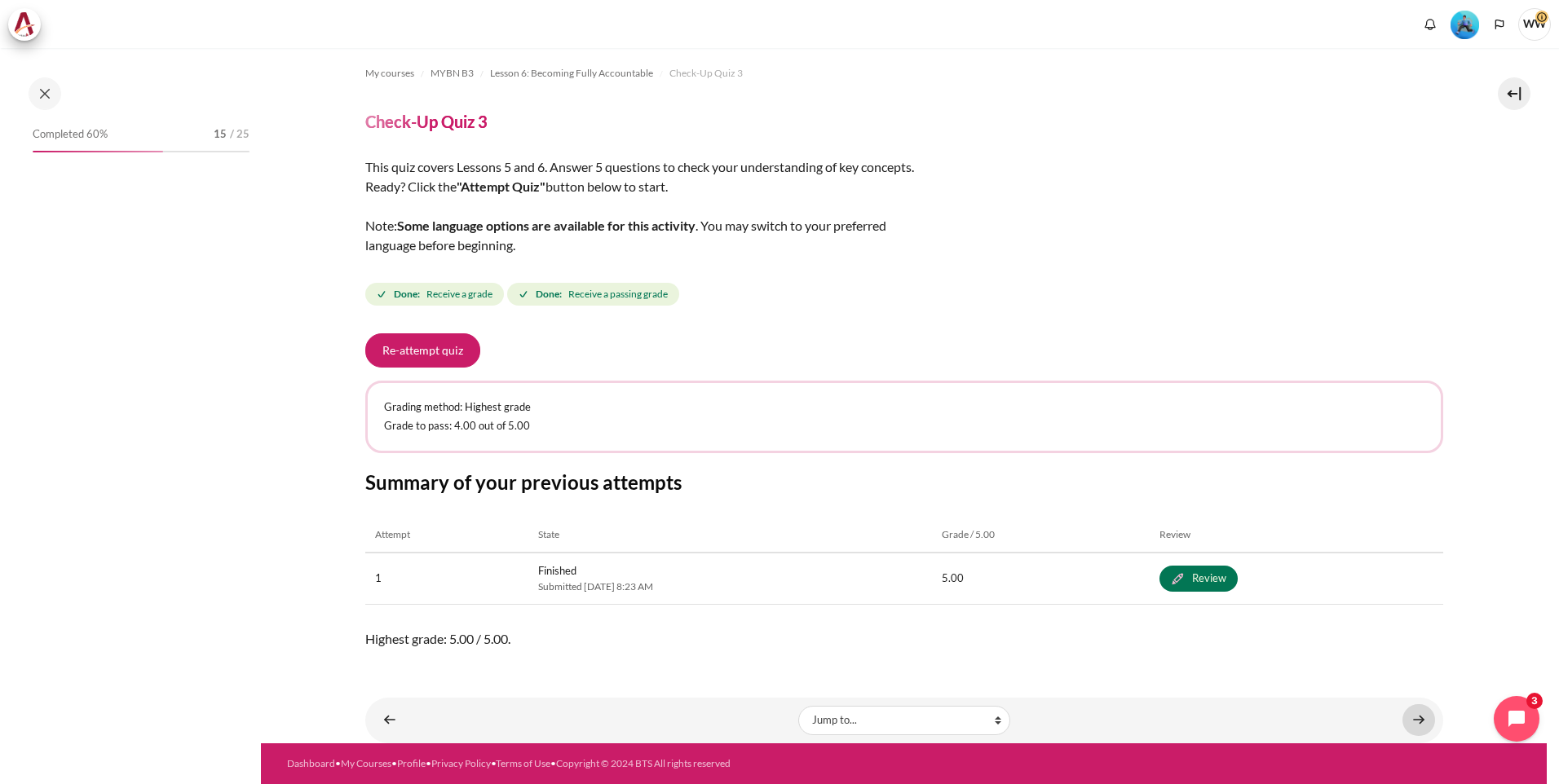
click at [1408, 717] on link "Content" at bounding box center [1418, 719] width 33 height 32
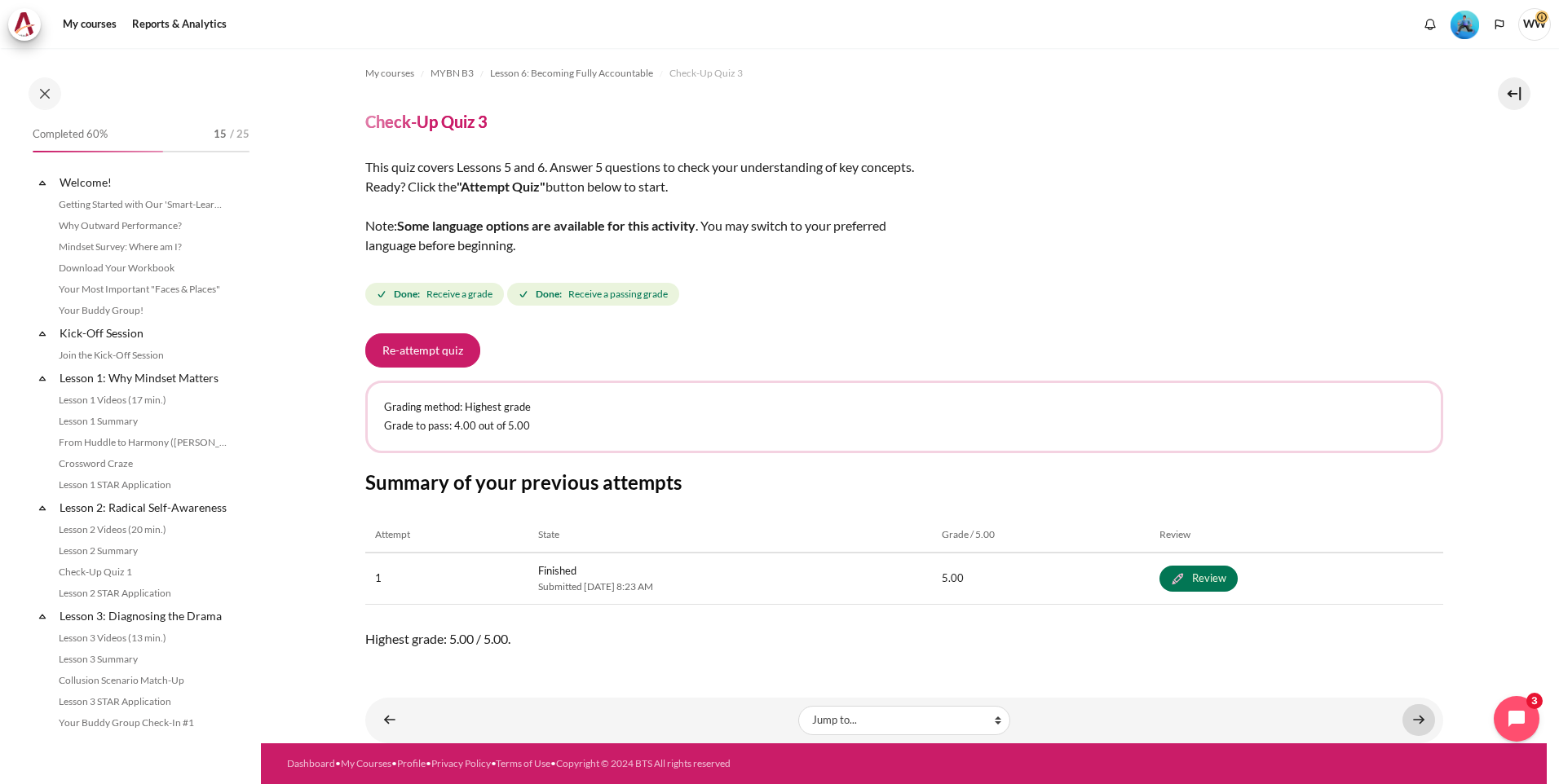
scroll to position [797, 0]
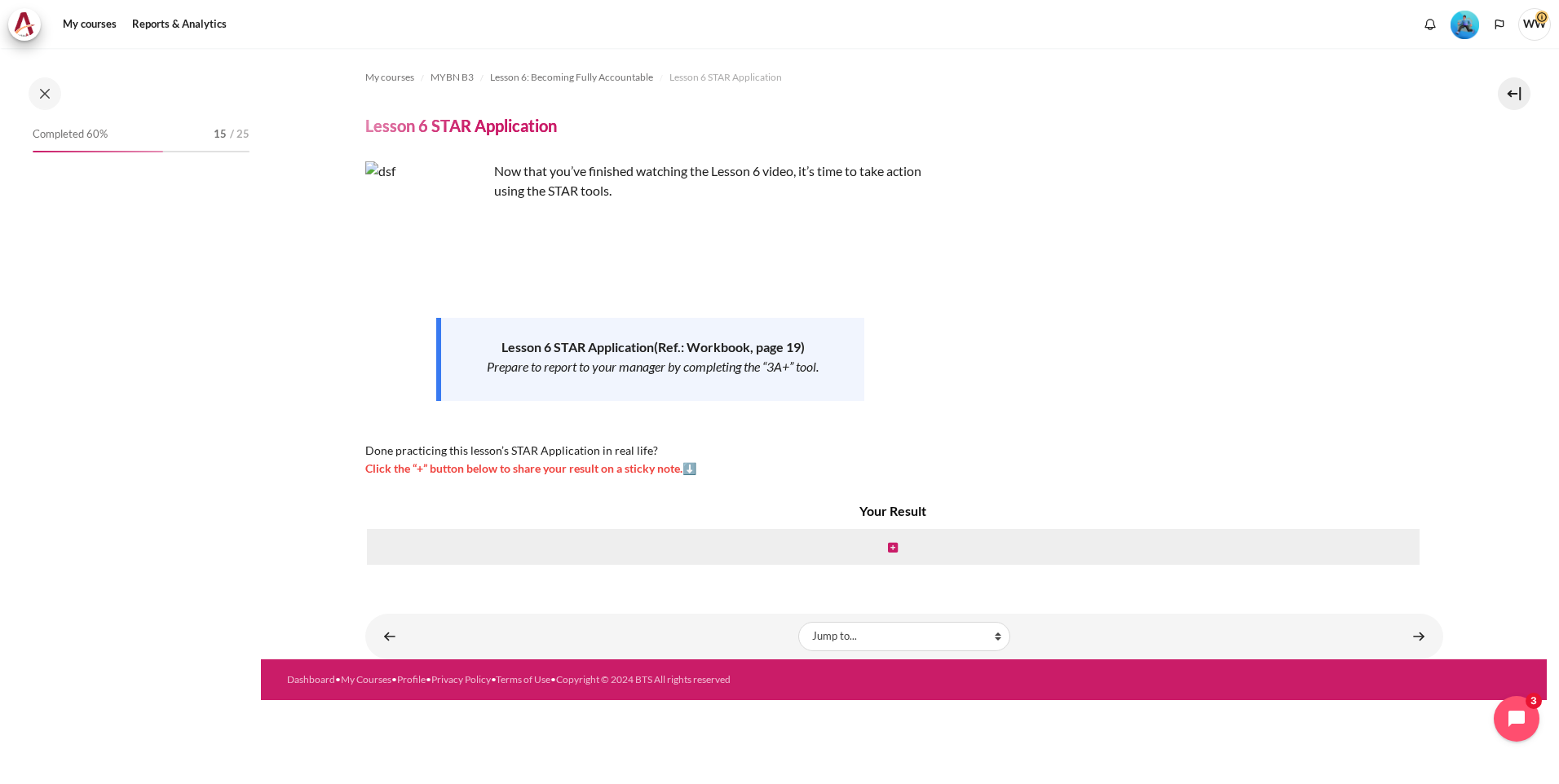
scroll to position [819, 0]
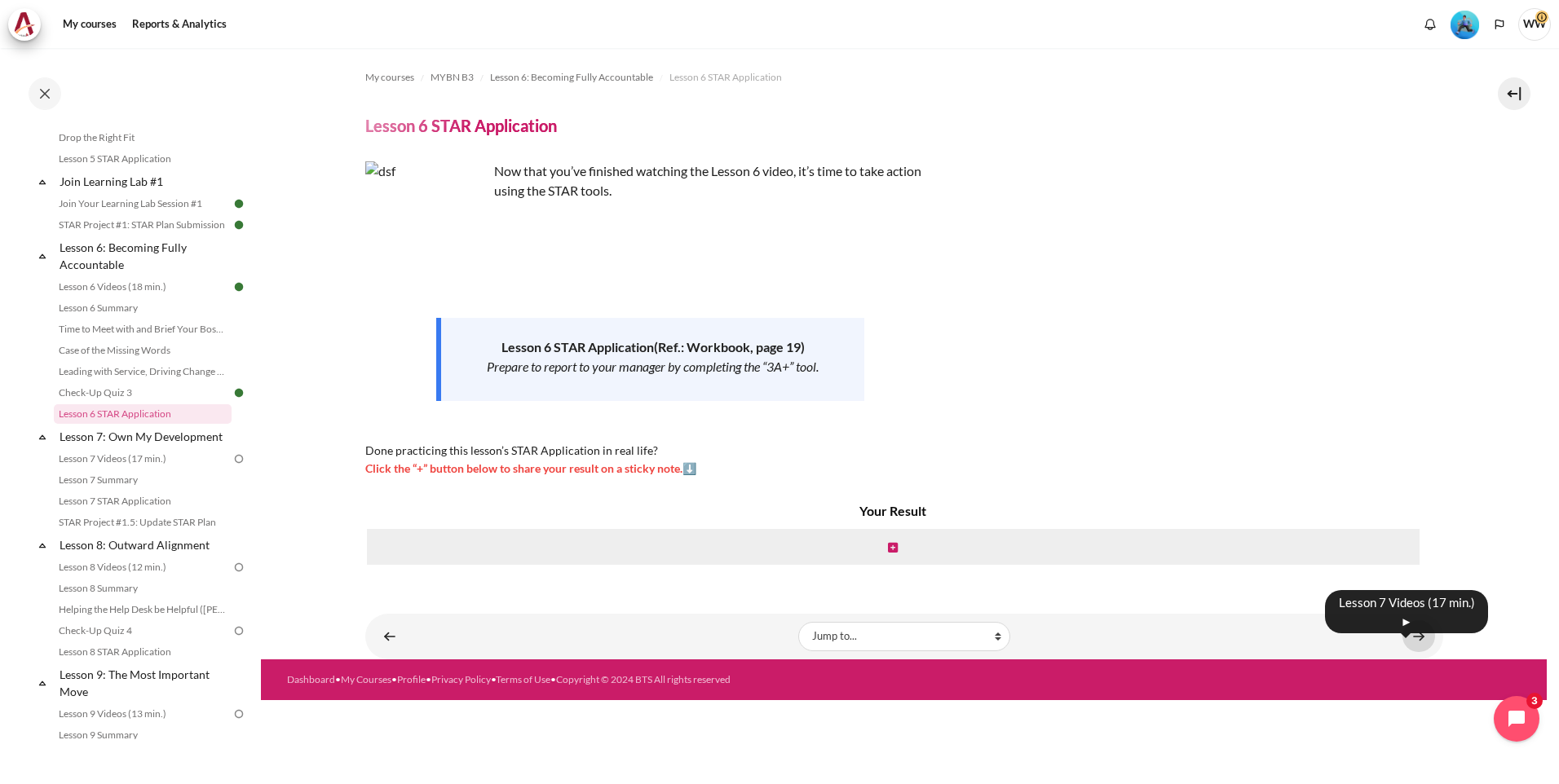
click at [1407, 638] on link "Content" at bounding box center [1418, 636] width 33 height 32
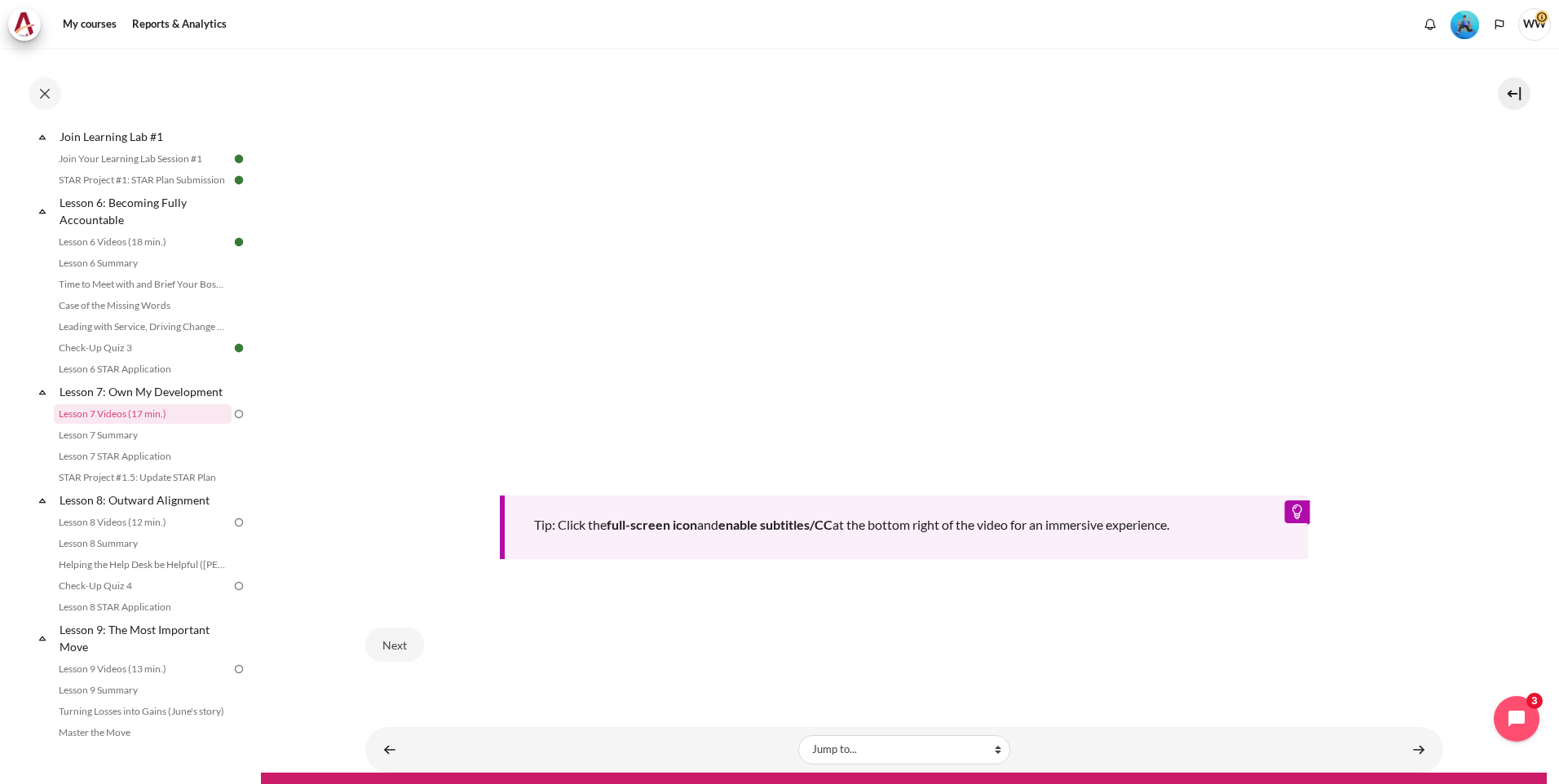
scroll to position [652, 0]
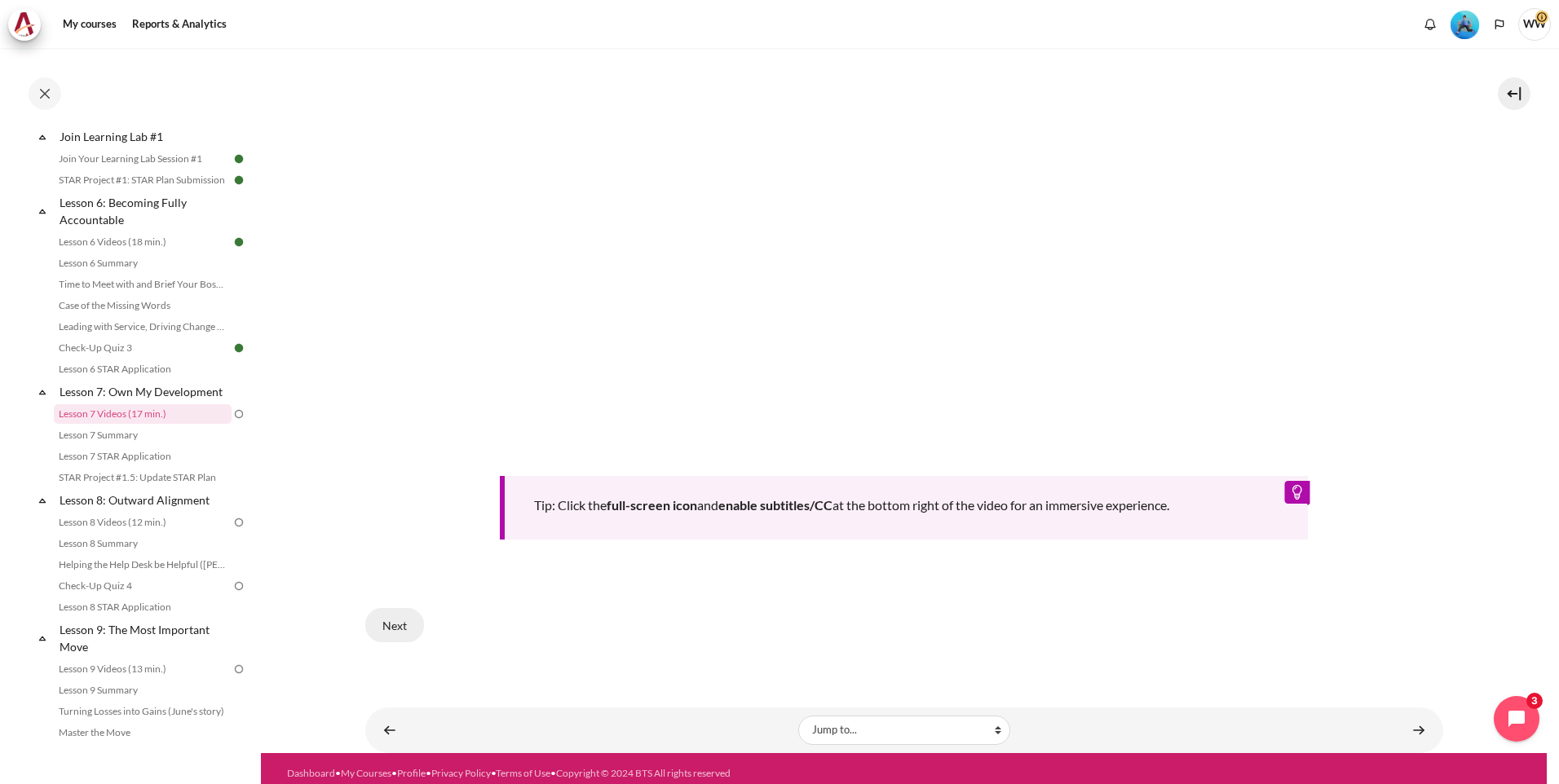
click at [390, 615] on button "Next" at bounding box center [394, 625] width 58 height 34
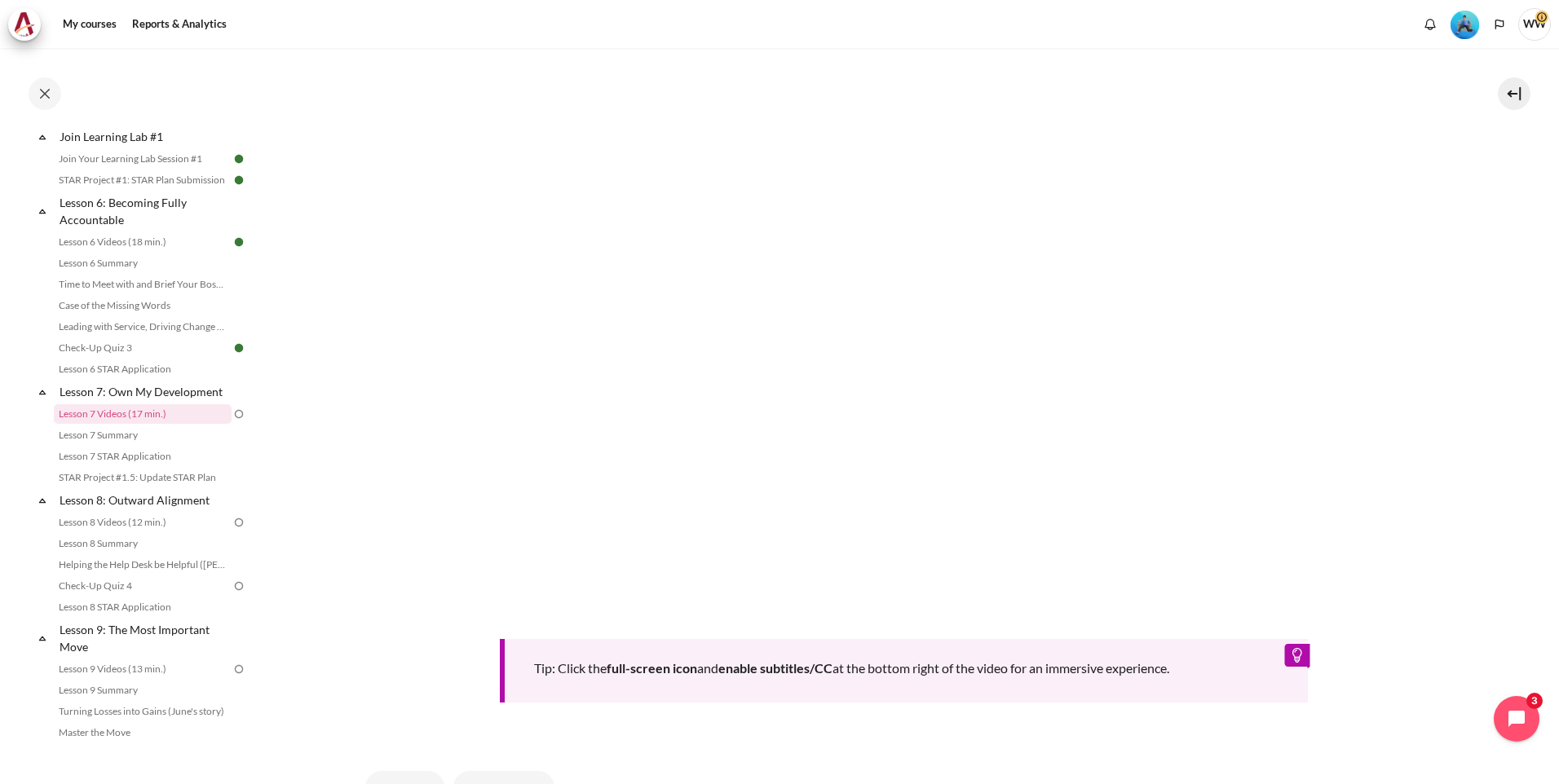
scroll to position [571, 0]
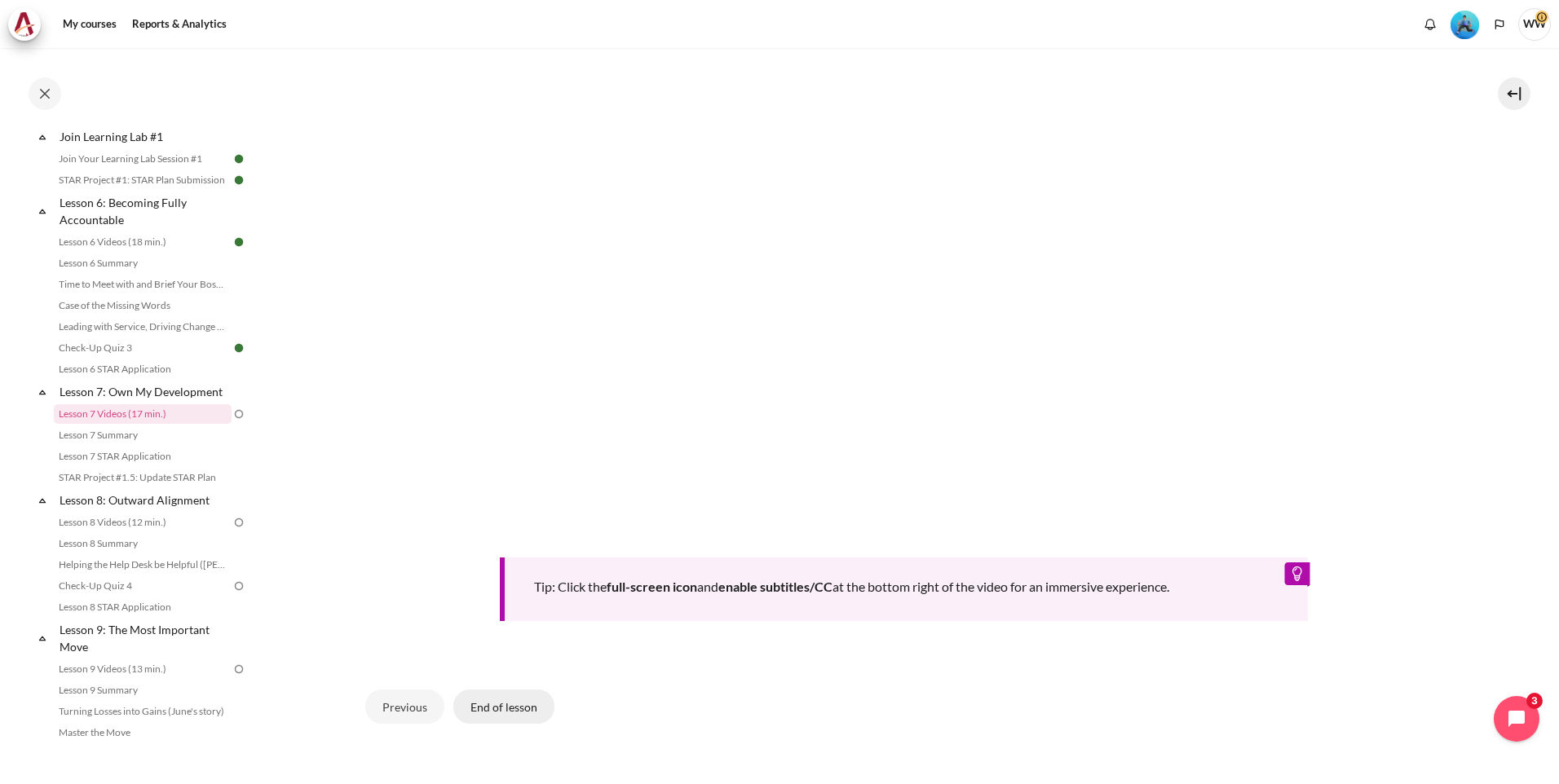
click at [532, 707] on button "End of lesson" at bounding box center [504, 707] width 101 height 34
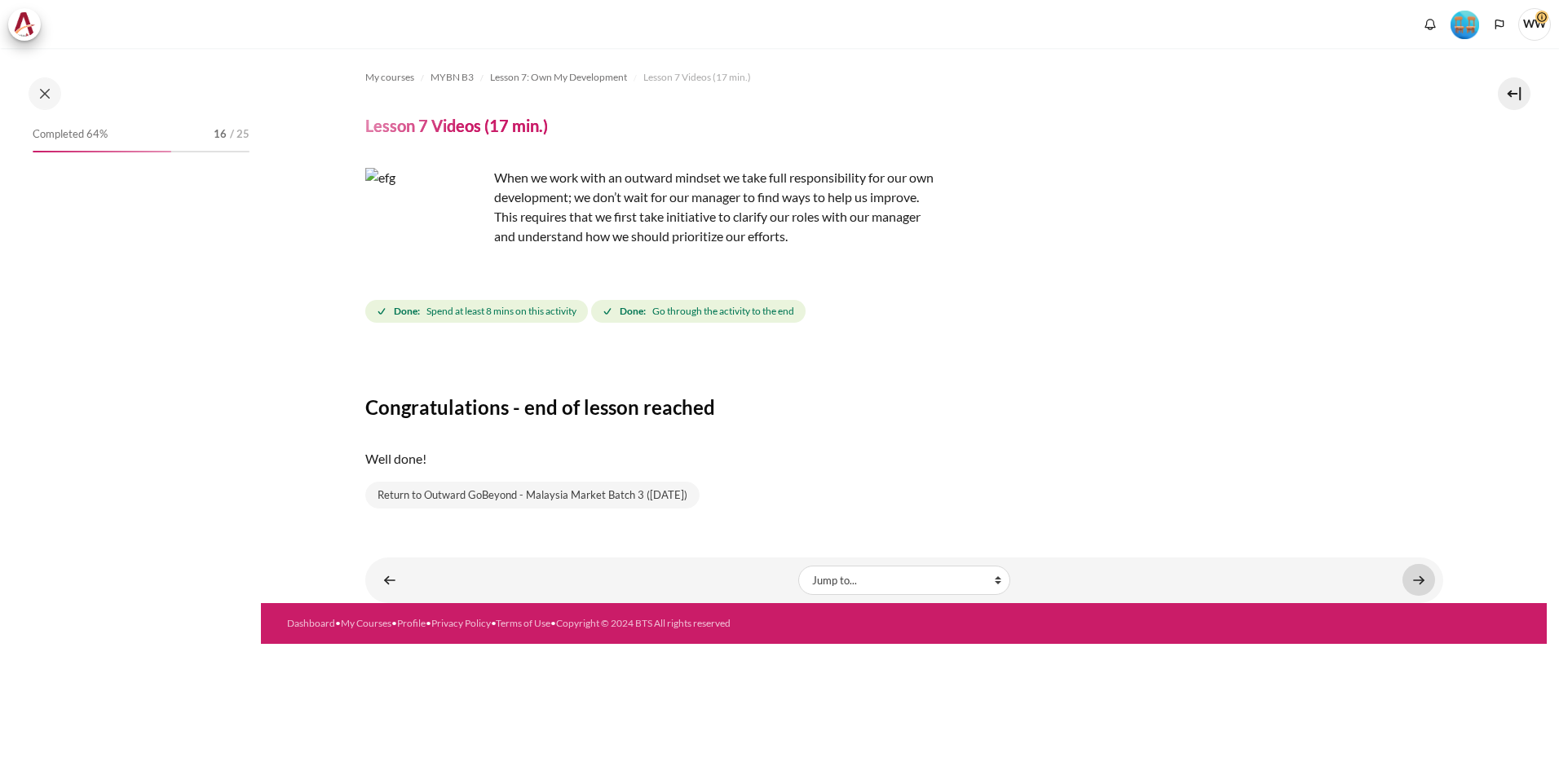
click at [1420, 581] on link "Content" at bounding box center [1418, 579] width 33 height 32
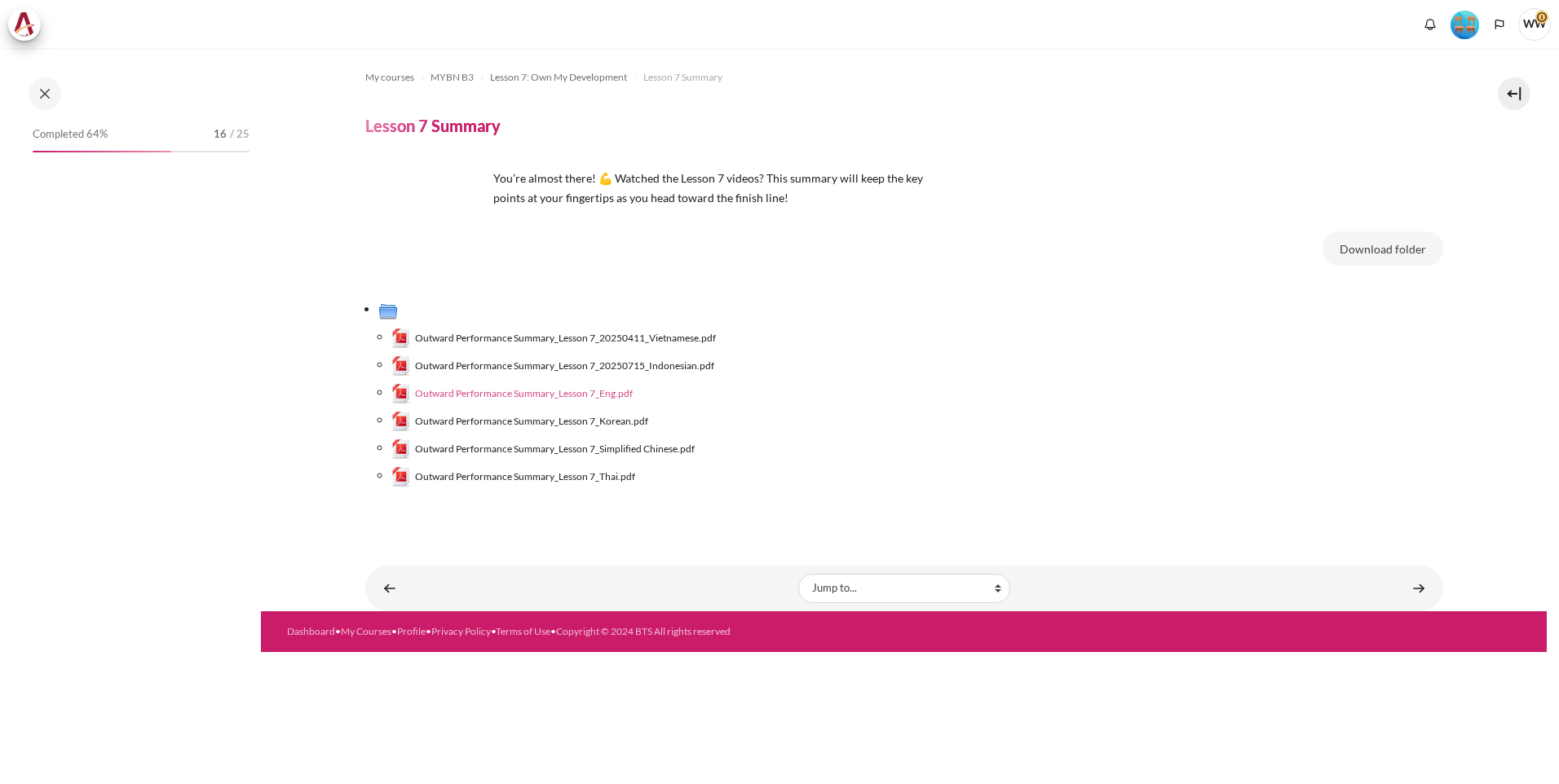
click at [601, 392] on span "Outward Performance Summary_Lesson 7_Eng.pdf" at bounding box center [524, 393] width 218 height 14
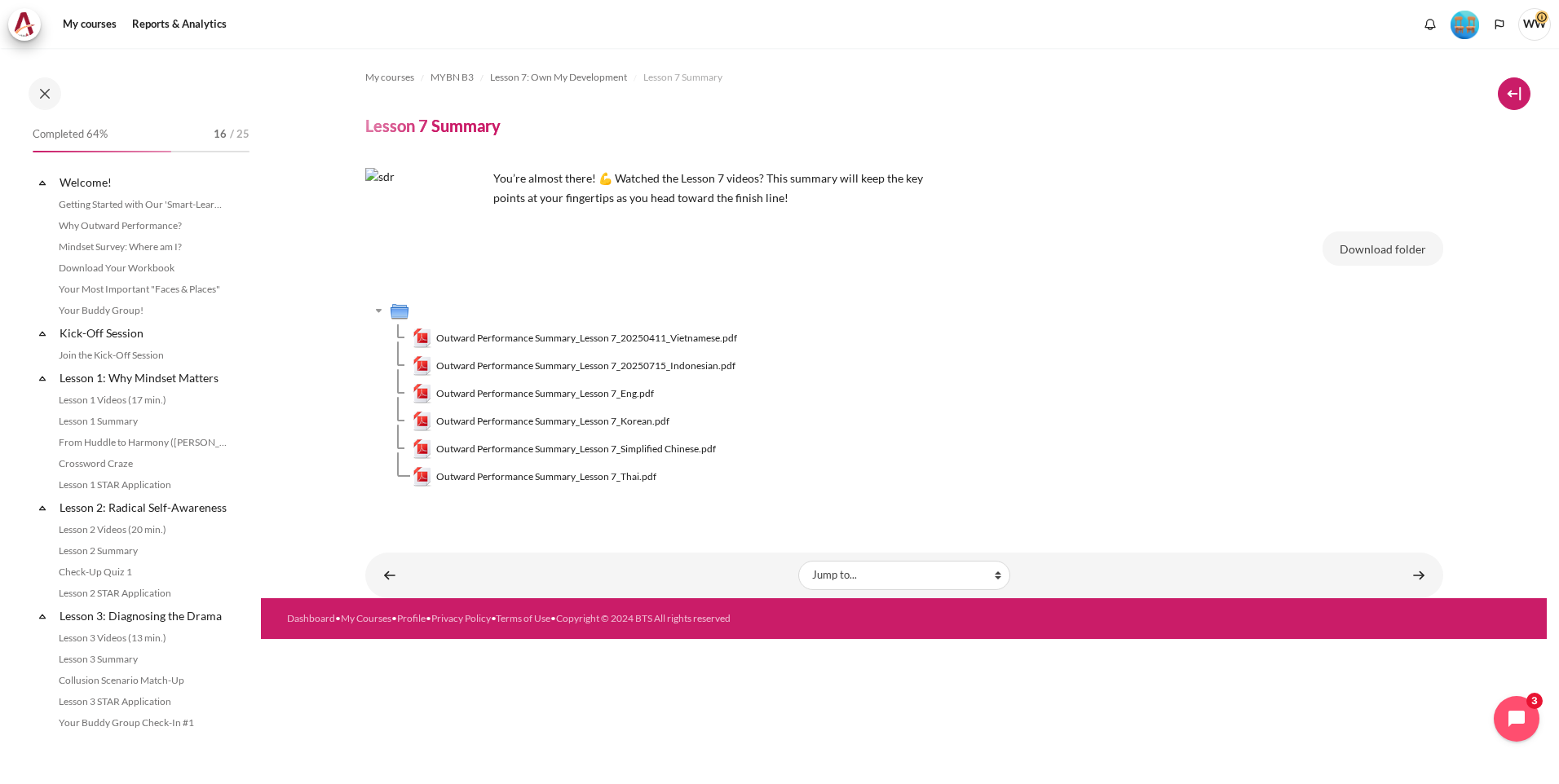
scroll to position [885, 0]
